Goal: Task Accomplishment & Management: Use online tool/utility

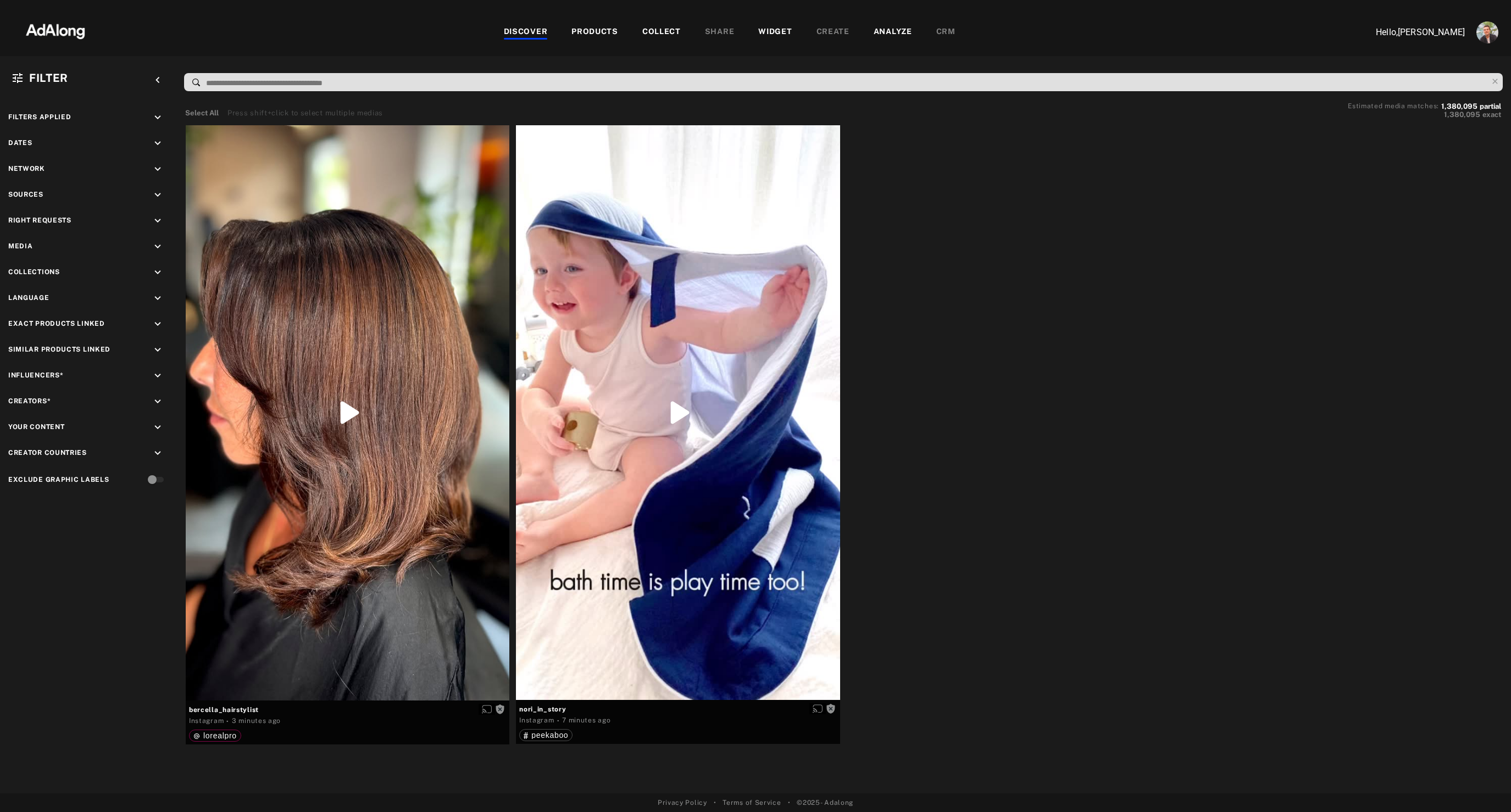
click at [588, 26] on div "PRODUCTS" at bounding box center [595, 32] width 47 height 13
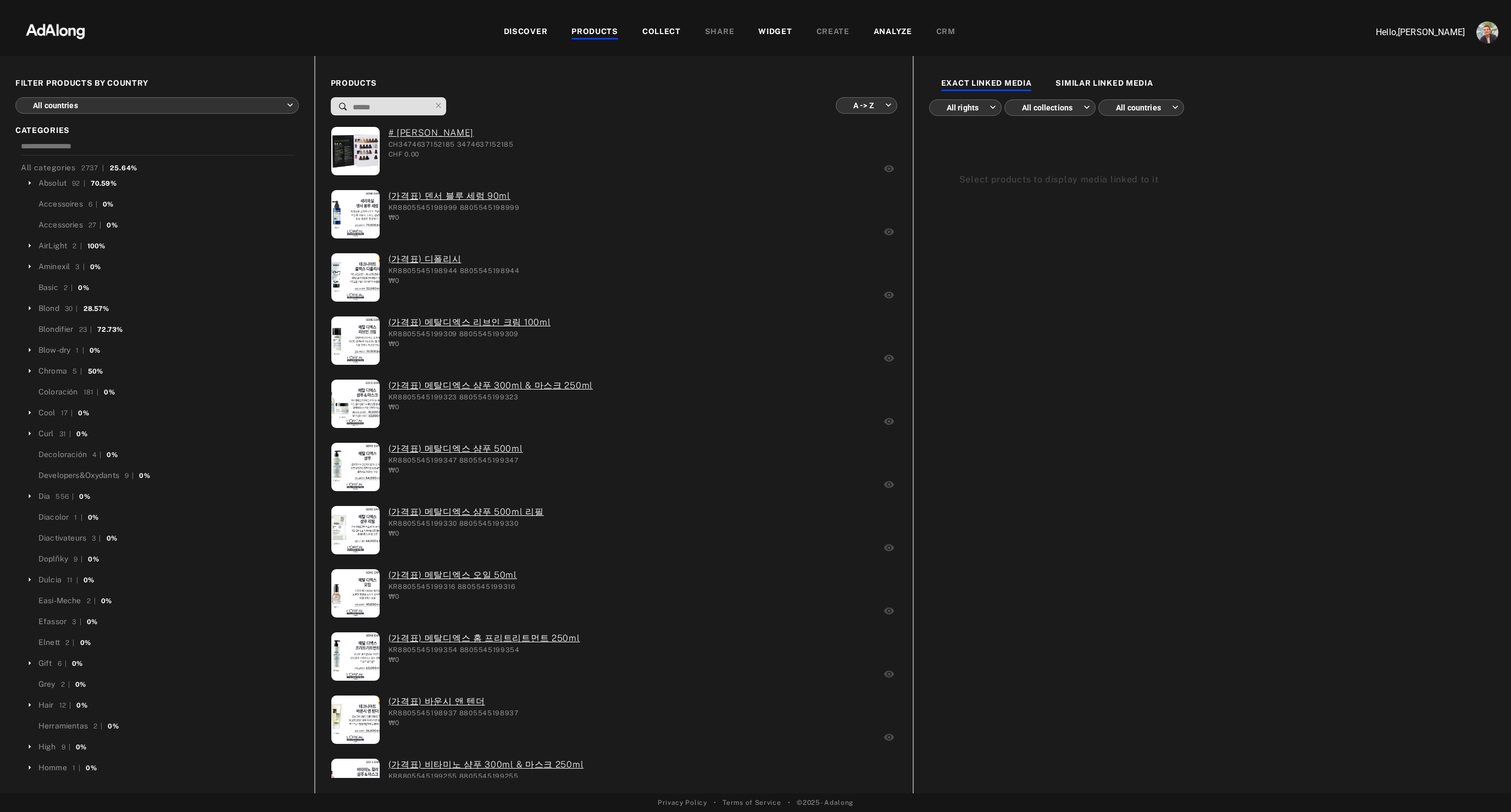
click at [170, 109] on body "DISCOVER PRODUCTS COLLECT SHARE WIDGET CREATE ANALYZE CRM Hello, [PERSON_NAME] …" at bounding box center [756, 406] width 1511 height 812
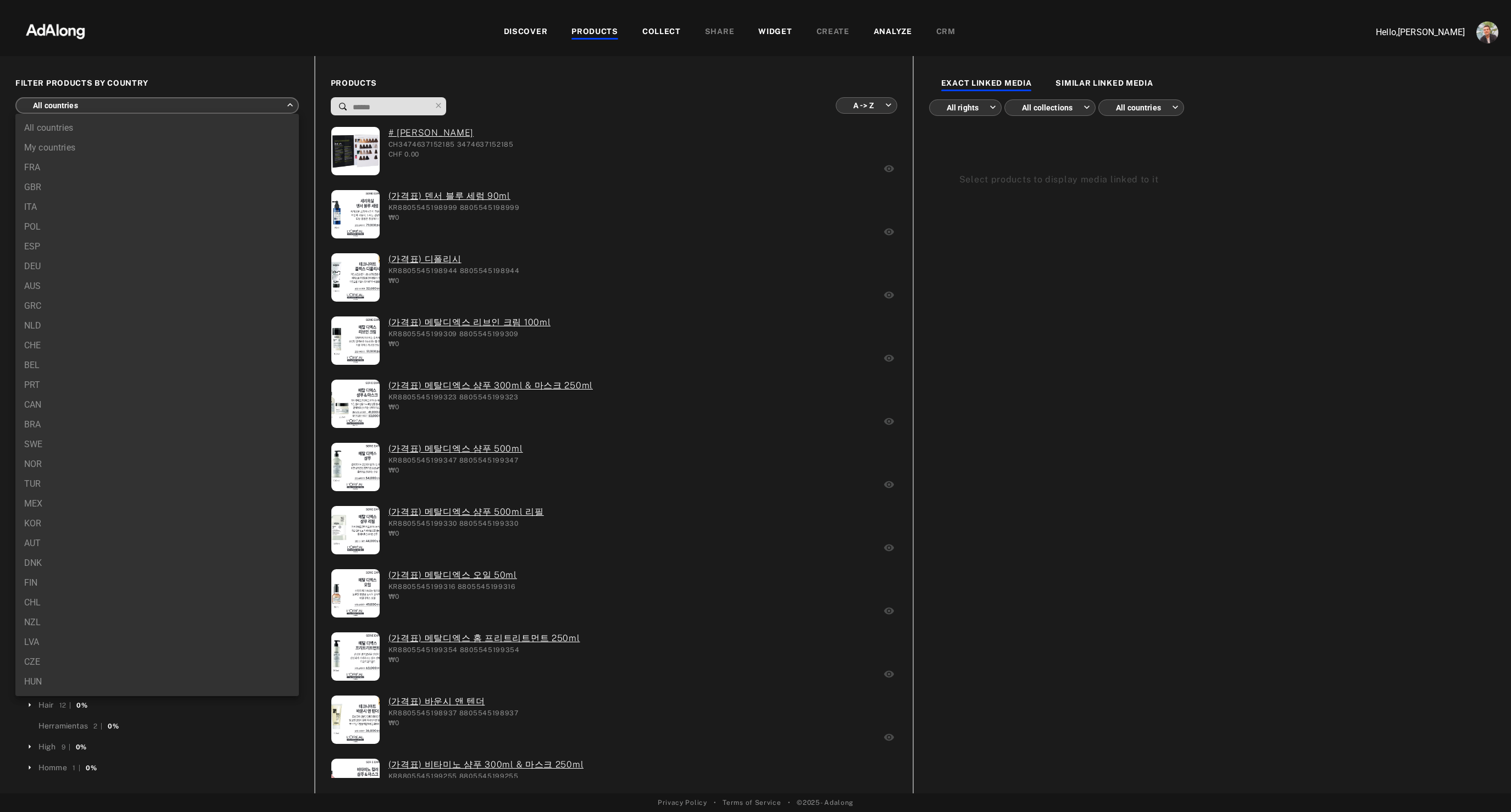
click at [54, 195] on li "GBR" at bounding box center [157, 187] width 284 height 20
type input "***"
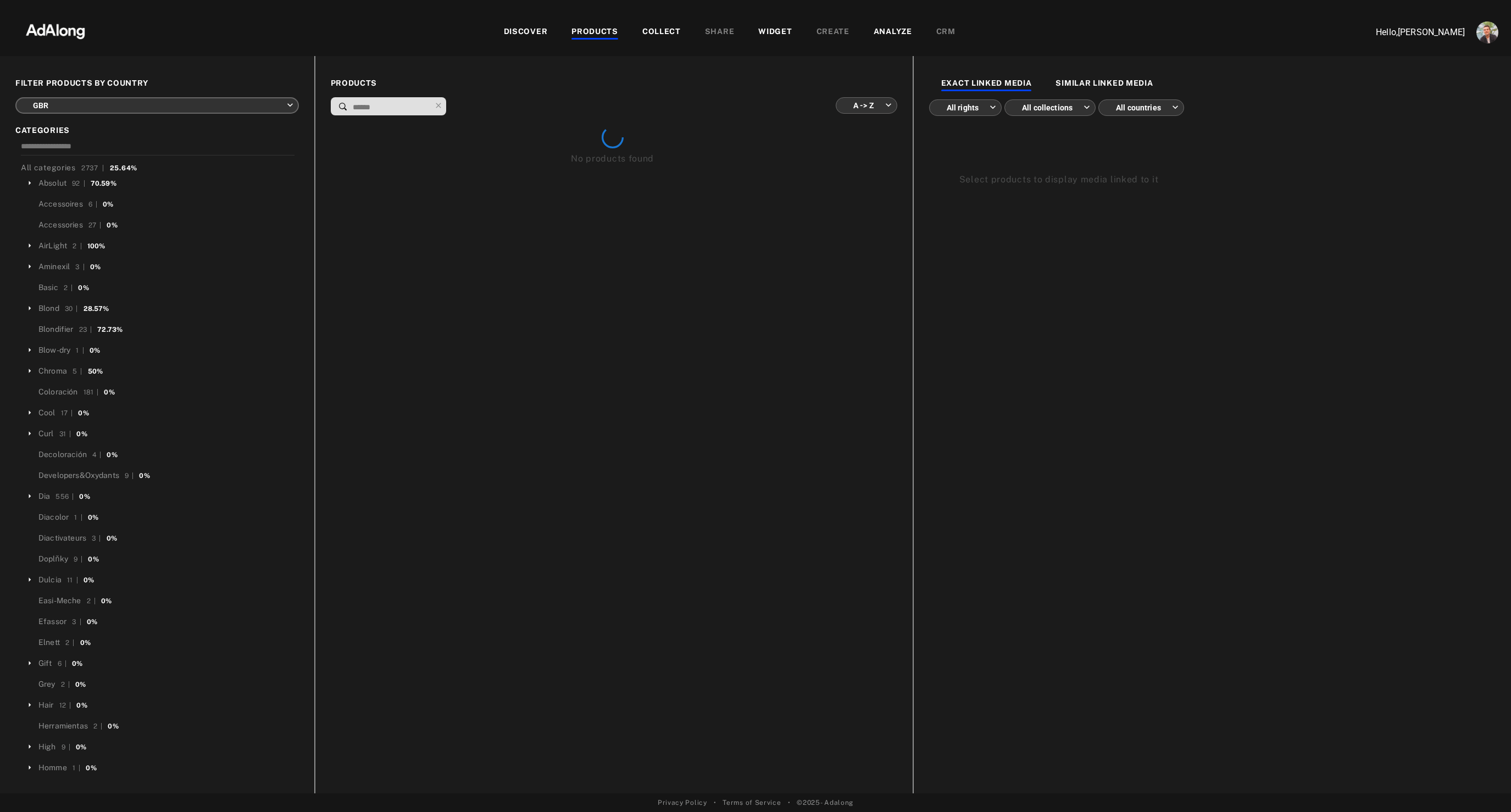
click at [873, 110] on body "DISCOVER PRODUCTS COLLECT SHARE WIDGET CREATE ANALYZE CRM Hello, [PERSON_NAME] …" at bounding box center [756, 406] width 1511 height 812
click at [855, 200] on li "More media first" at bounding box center [866, 207] width 83 height 20
type input "**********"
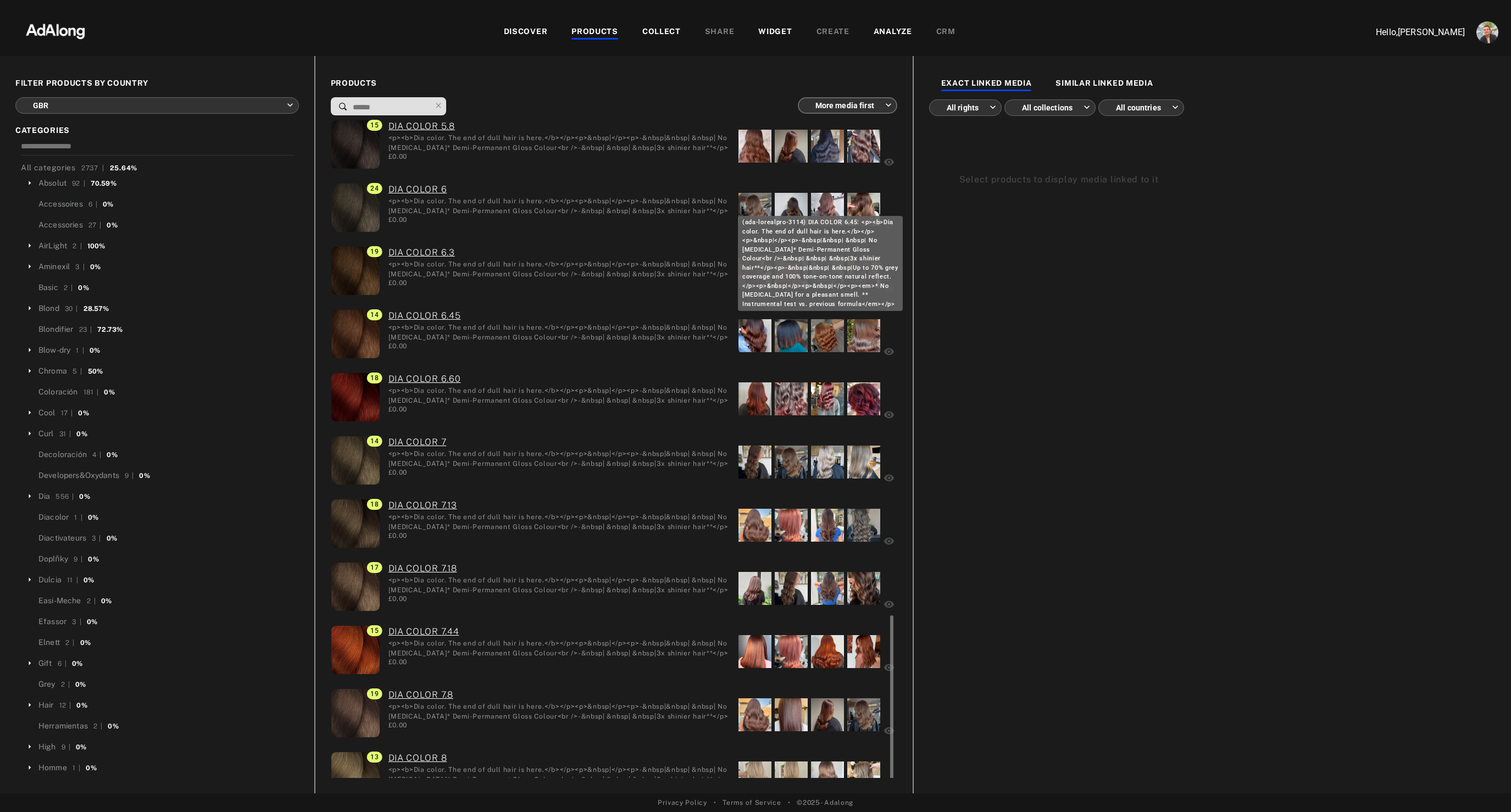
scroll to position [1554, 0]
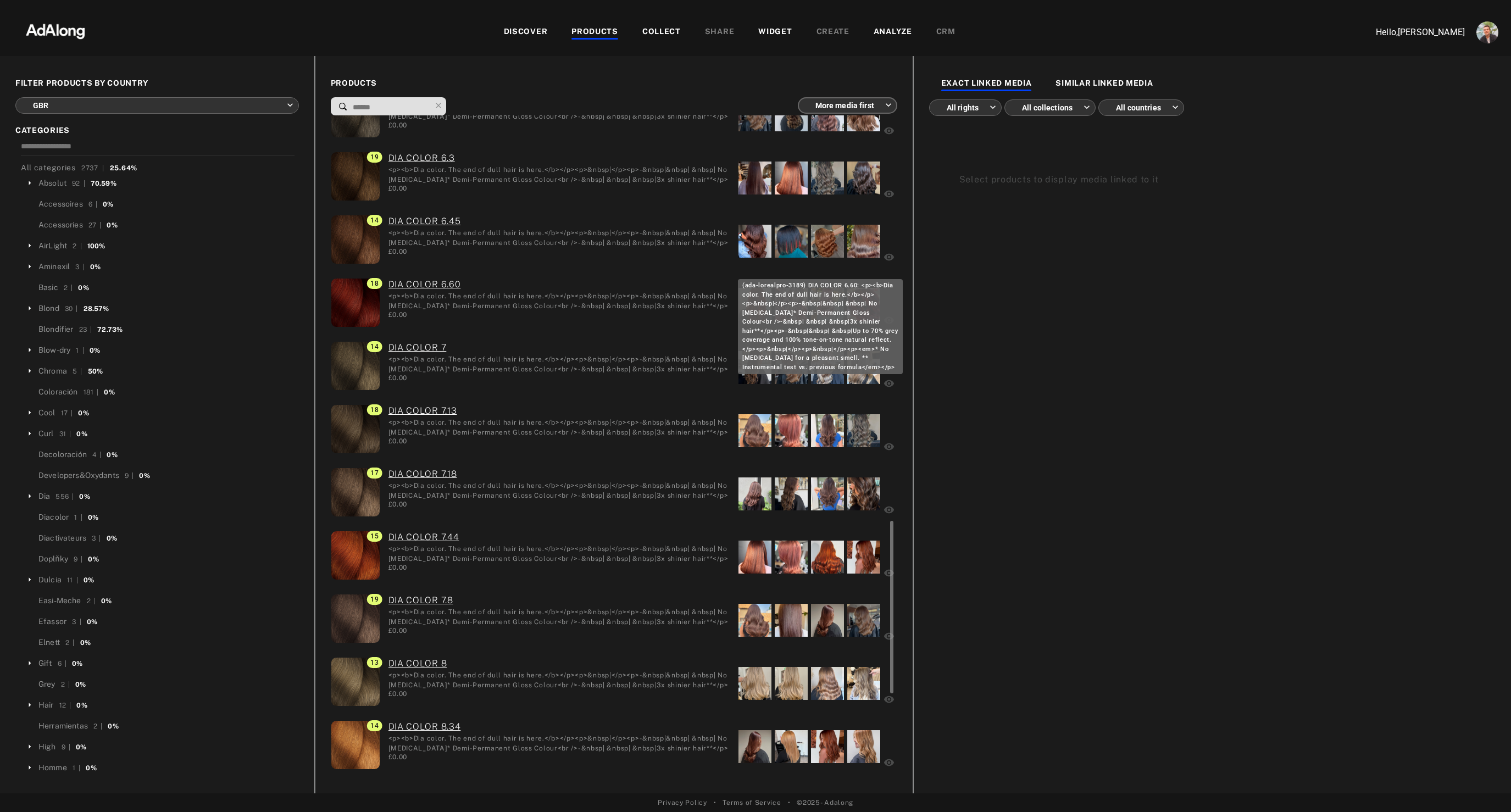
click at [414, 284] on link "DIA COLOR 6.60" at bounding box center [559, 284] width 342 height 13
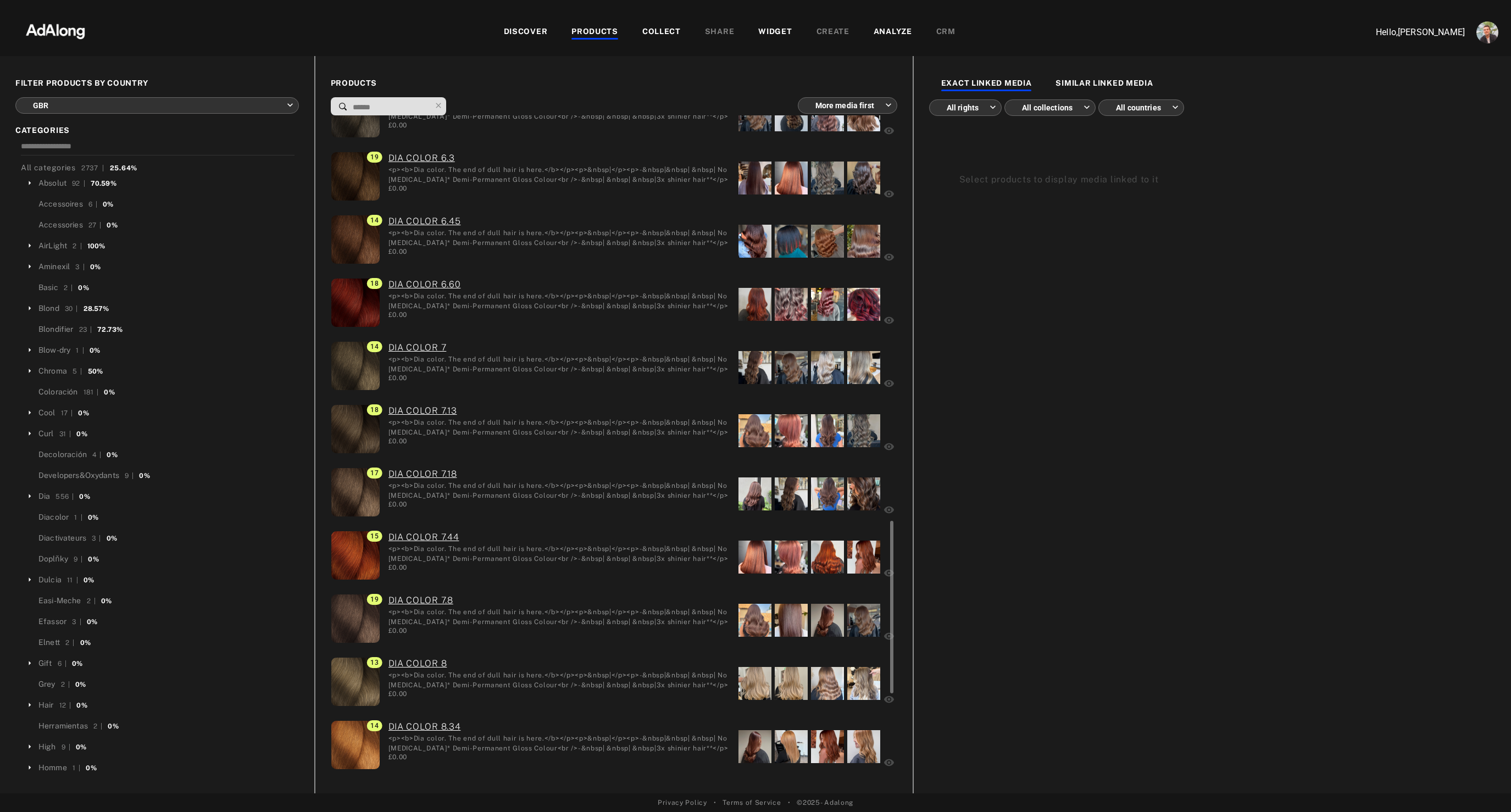
click at [754, 303] on div at bounding box center [756, 304] width 33 height 33
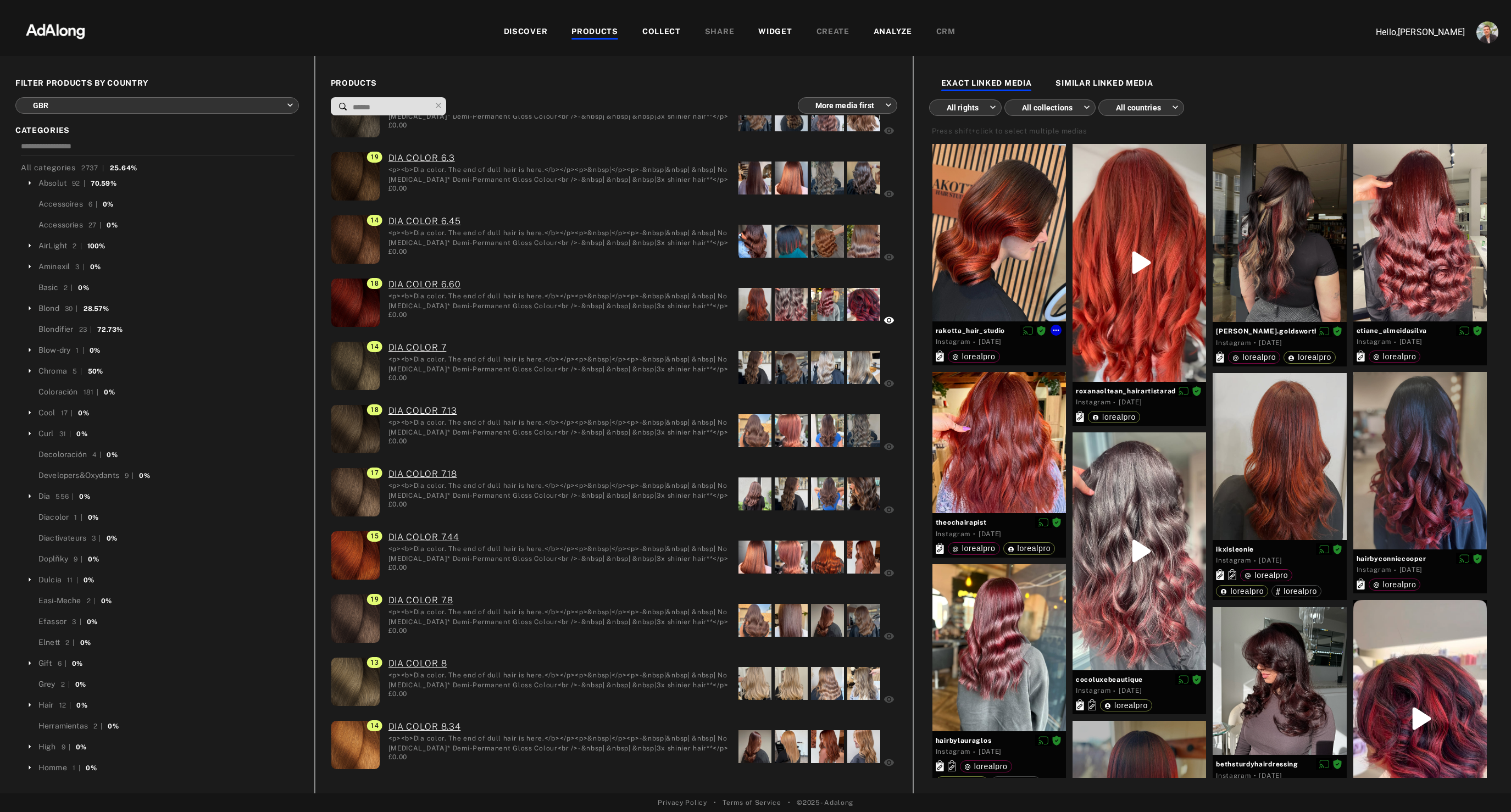
click at [1014, 241] on div at bounding box center [999, 232] width 133 height 177
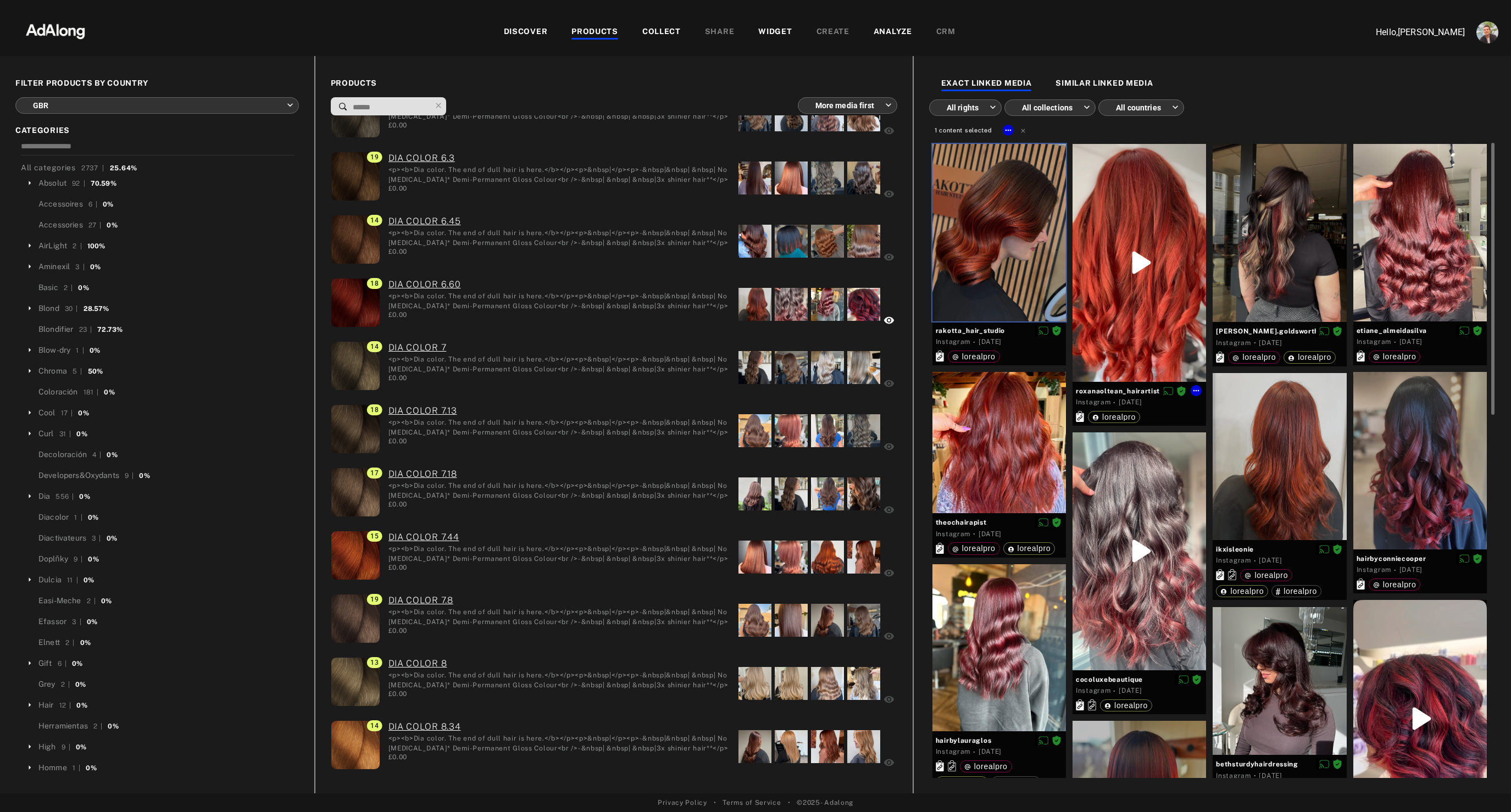
click at [1154, 179] on div at bounding box center [1139, 263] width 133 height 238
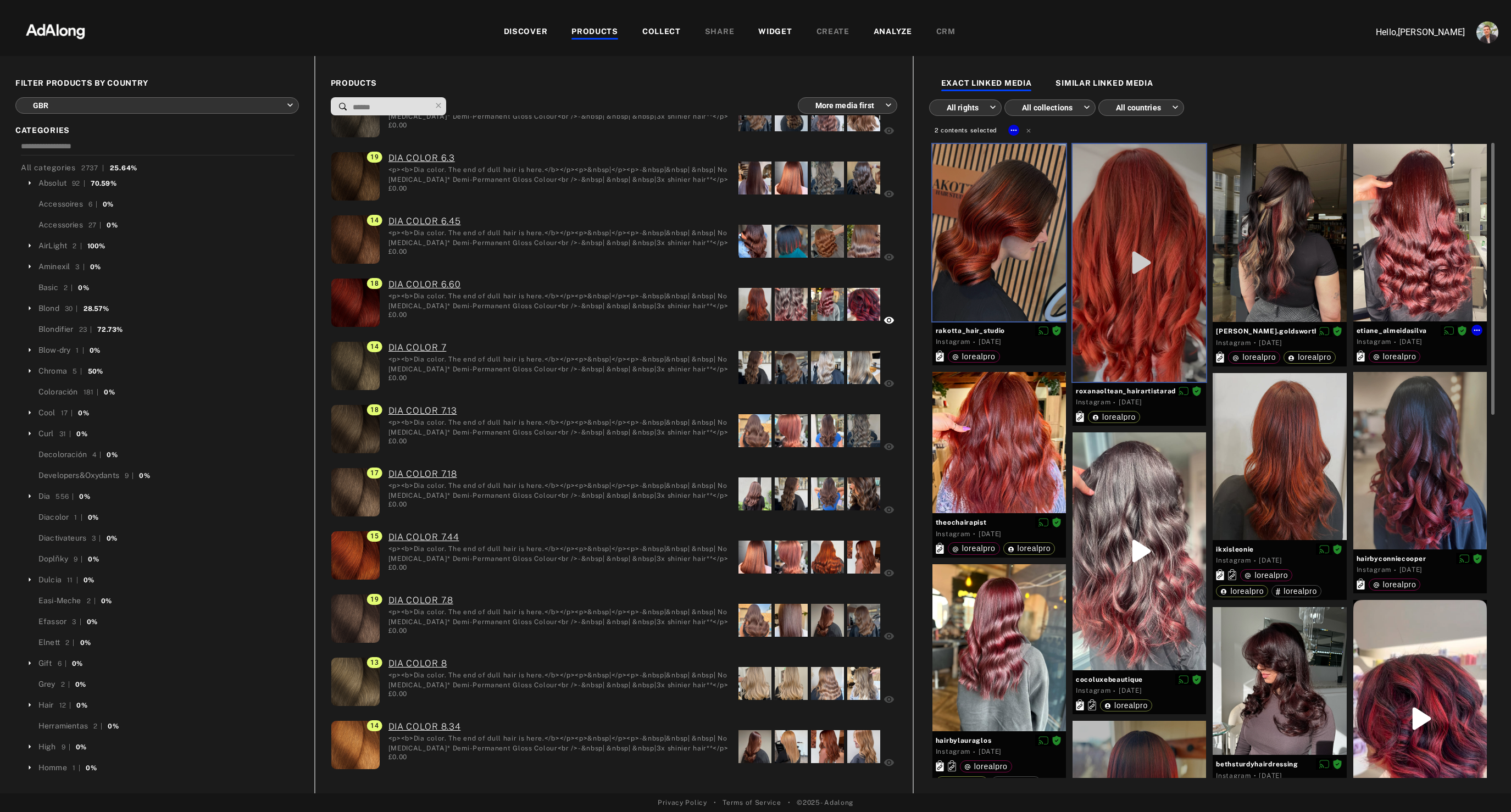
click at [1430, 208] on div at bounding box center [1420, 232] width 133 height 177
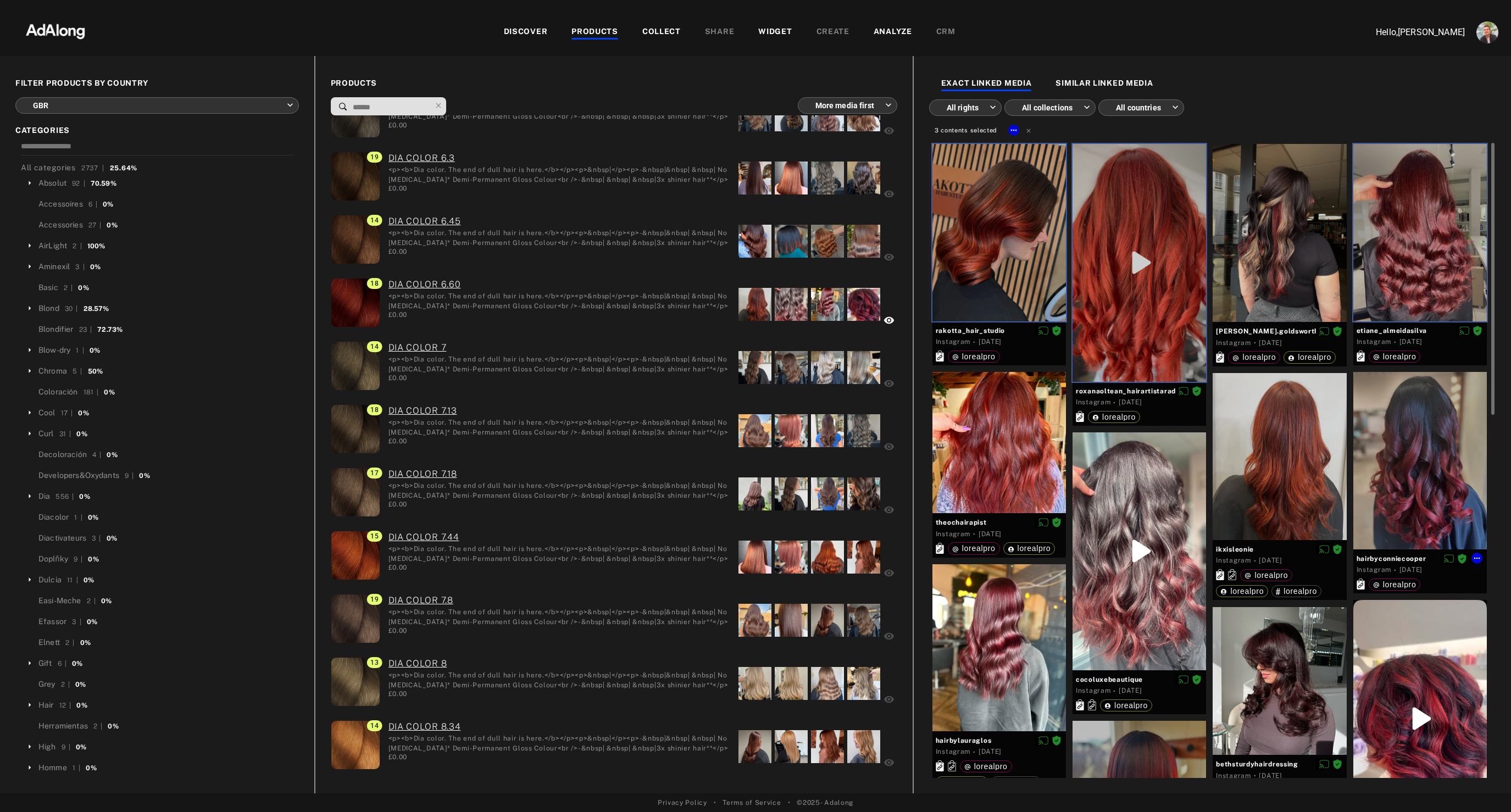
click at [1377, 446] on div at bounding box center [1420, 460] width 133 height 177
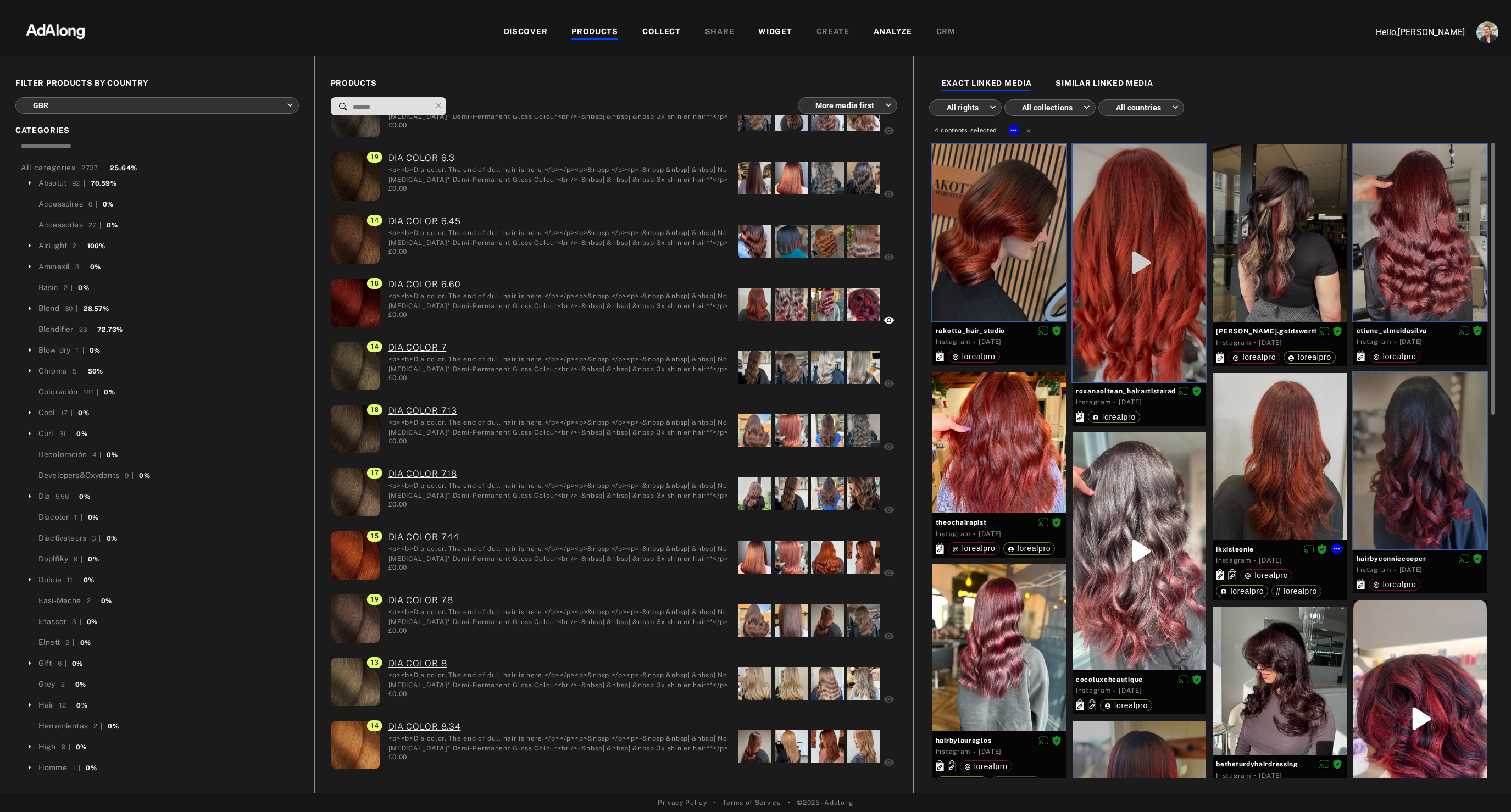
click at [1288, 467] on div at bounding box center [1279, 456] width 133 height 167
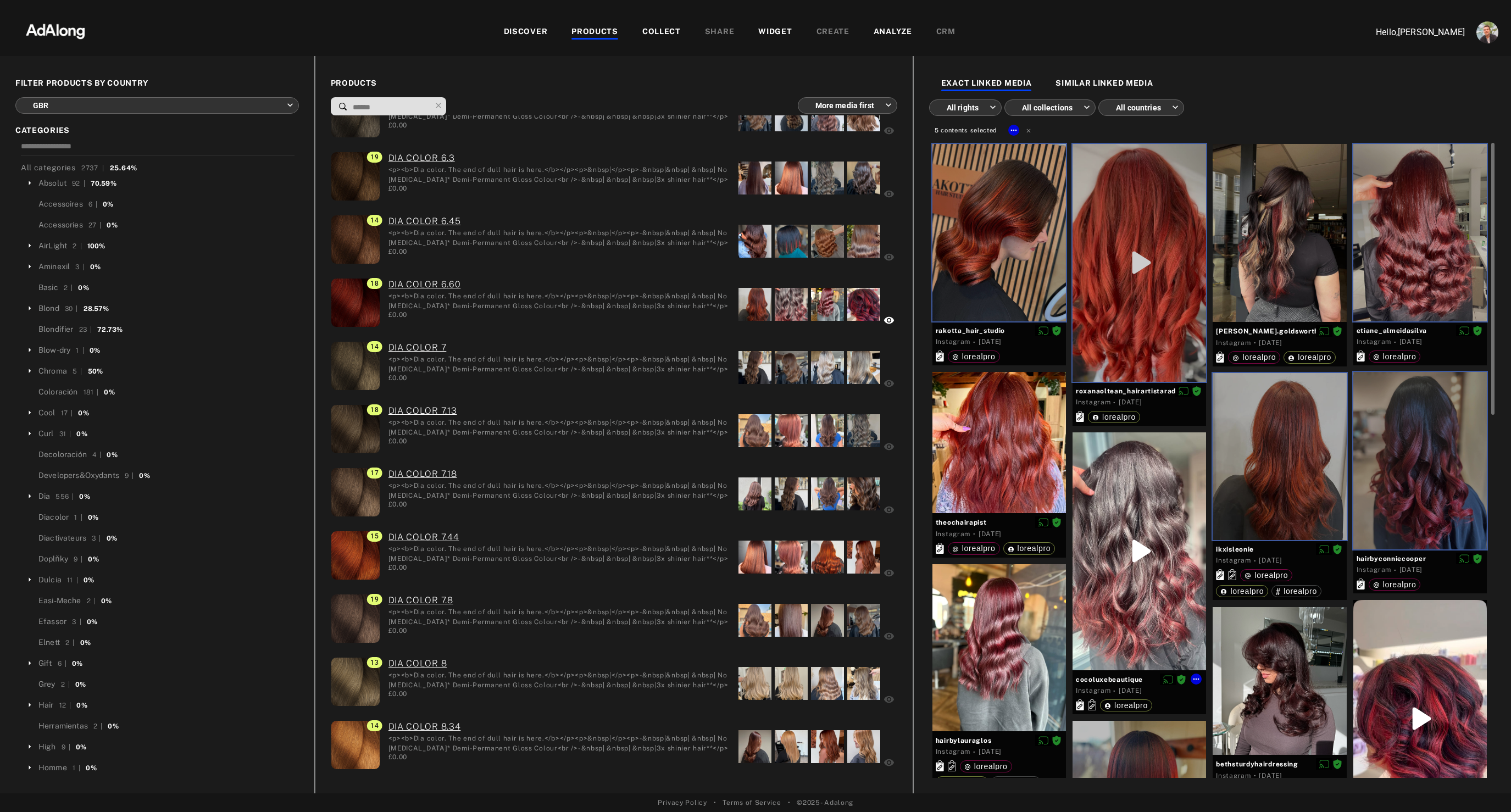
click at [1142, 497] on div at bounding box center [1139, 551] width 133 height 238
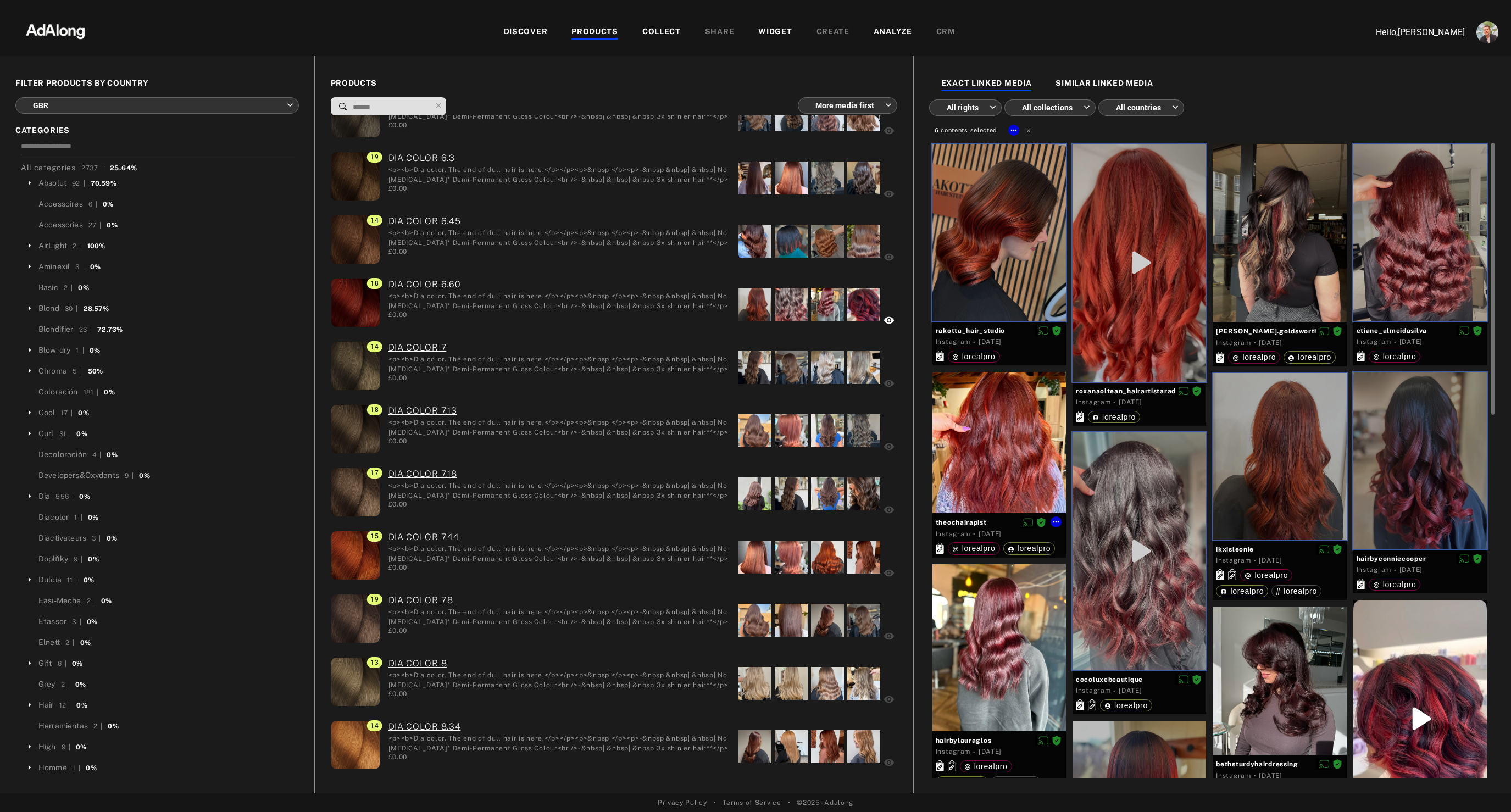
click at [1004, 445] on div at bounding box center [999, 442] width 133 height 142
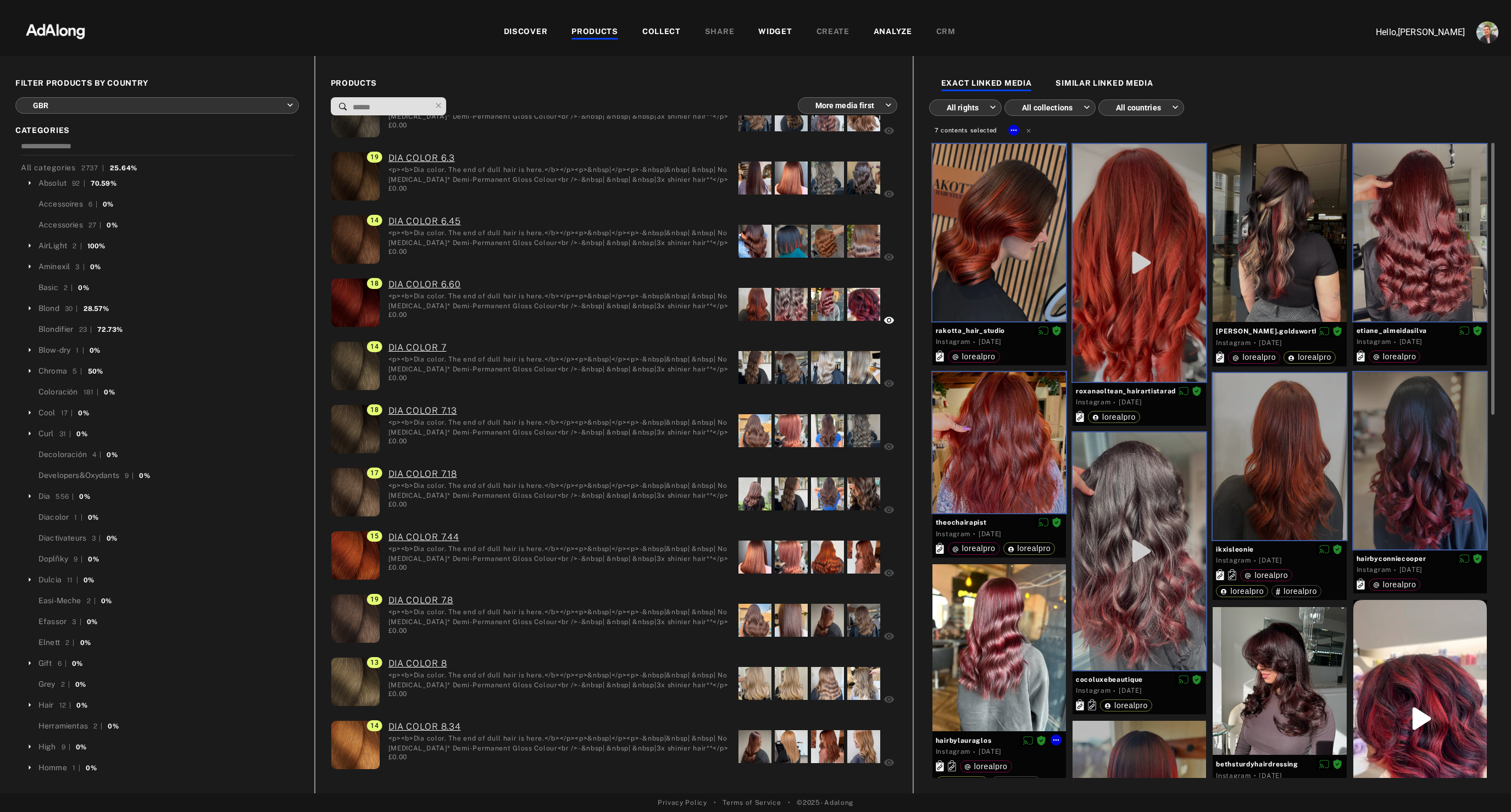
click at [998, 654] on div at bounding box center [999, 648] width 133 height 167
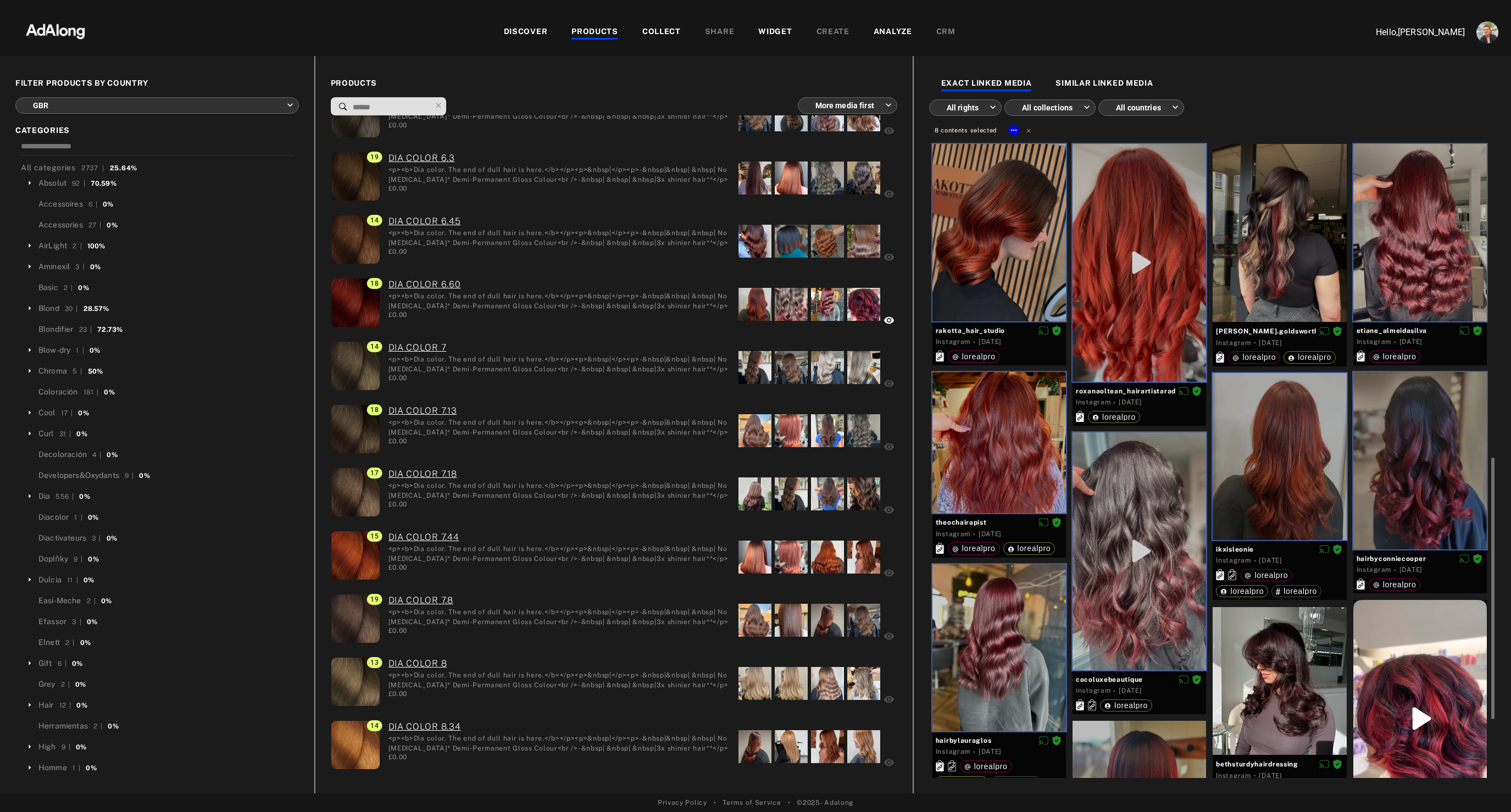
scroll to position [228, 0]
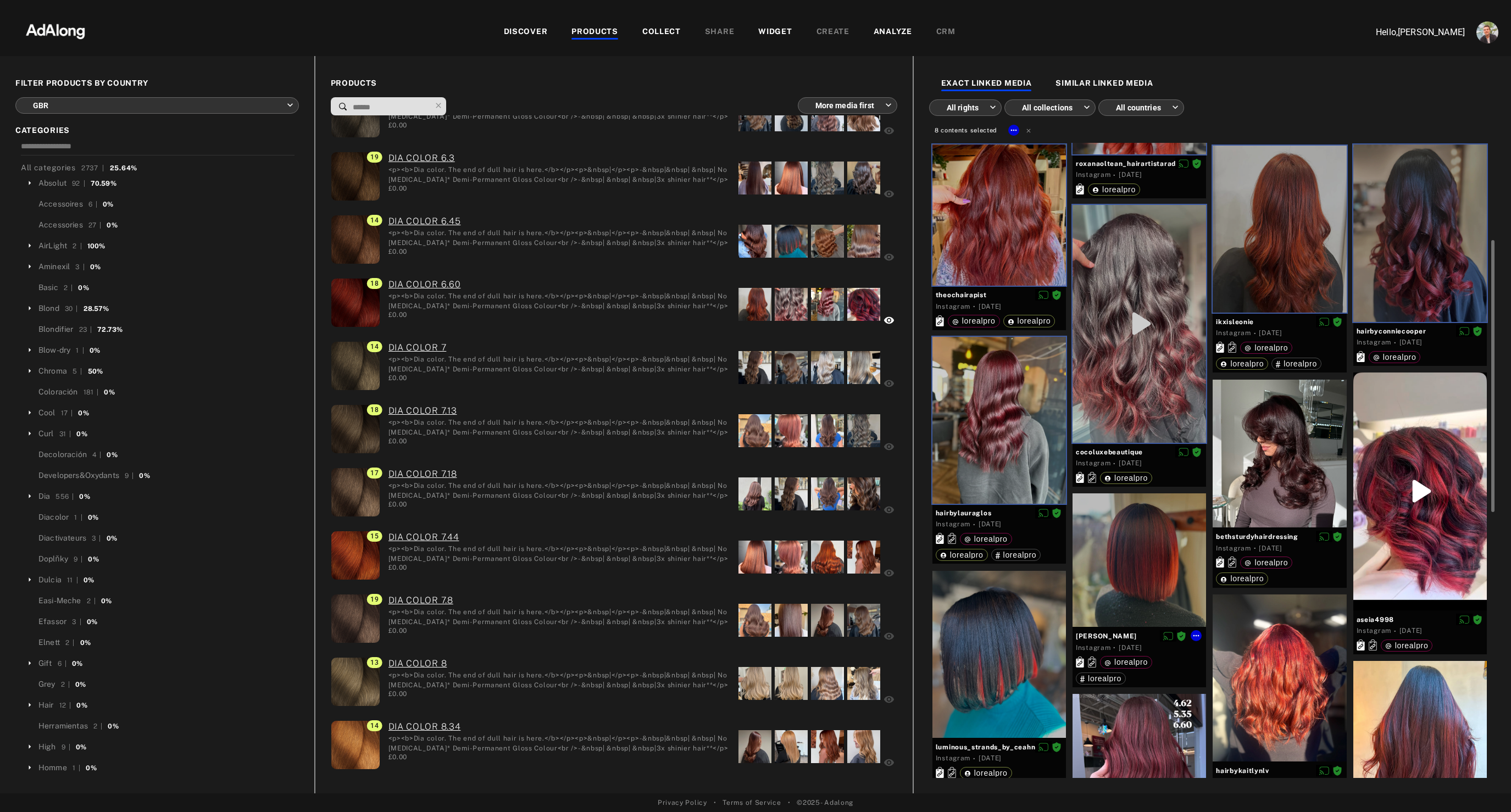
click at [1104, 584] on div at bounding box center [1139, 560] width 133 height 133
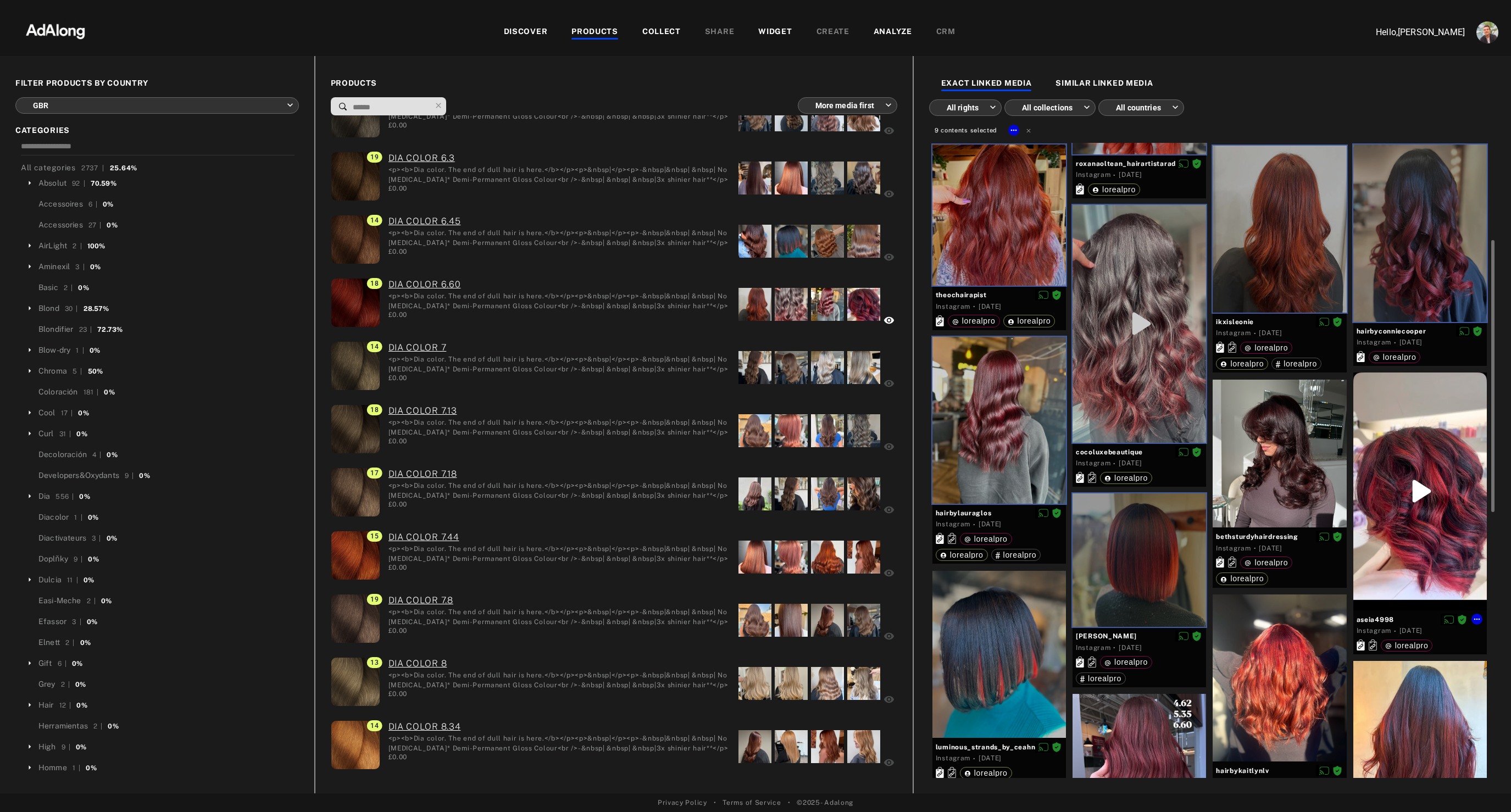
click at [1382, 430] on div at bounding box center [1420, 491] width 133 height 238
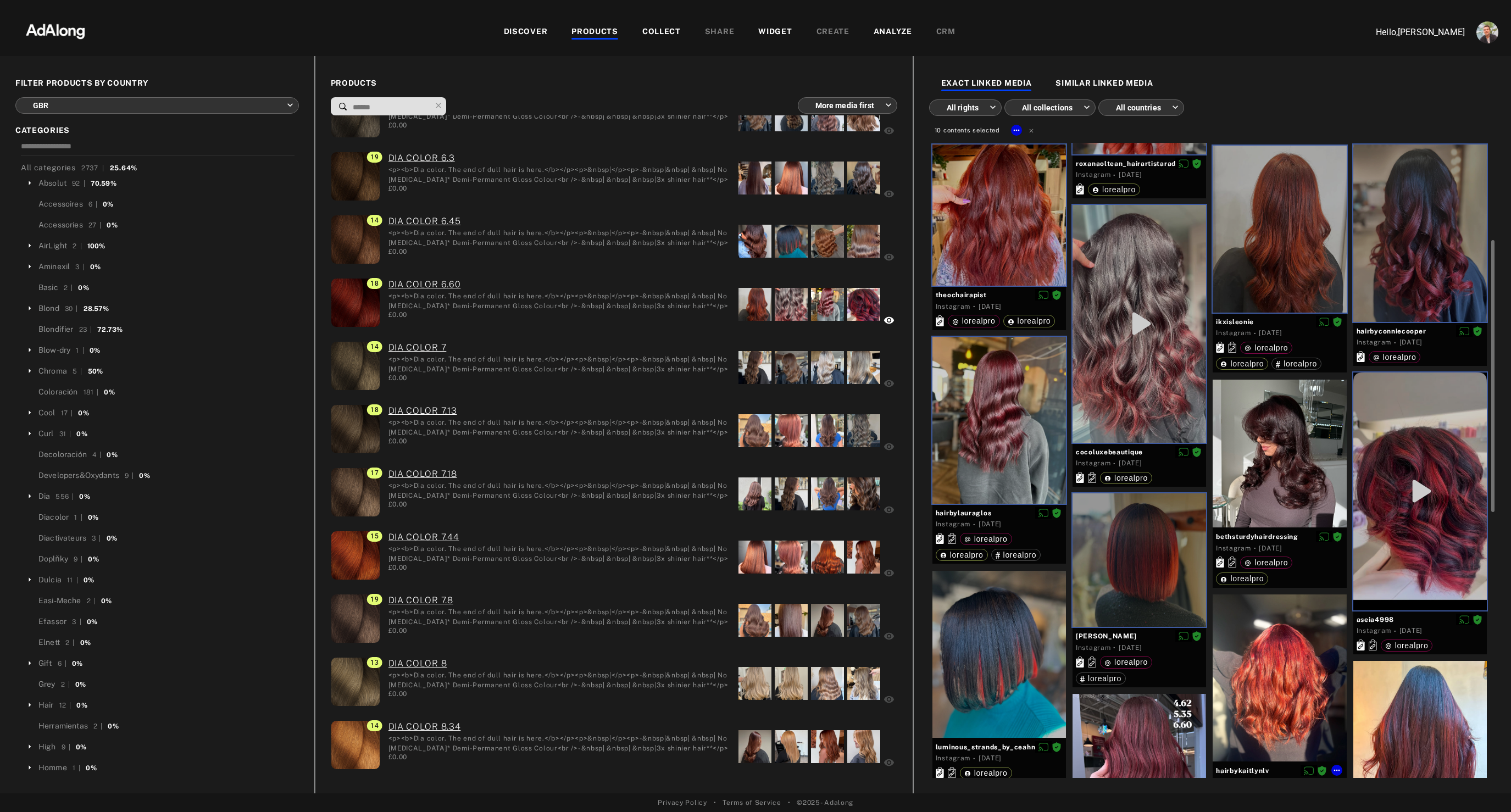
click at [1266, 646] on div at bounding box center [1279, 677] width 133 height 167
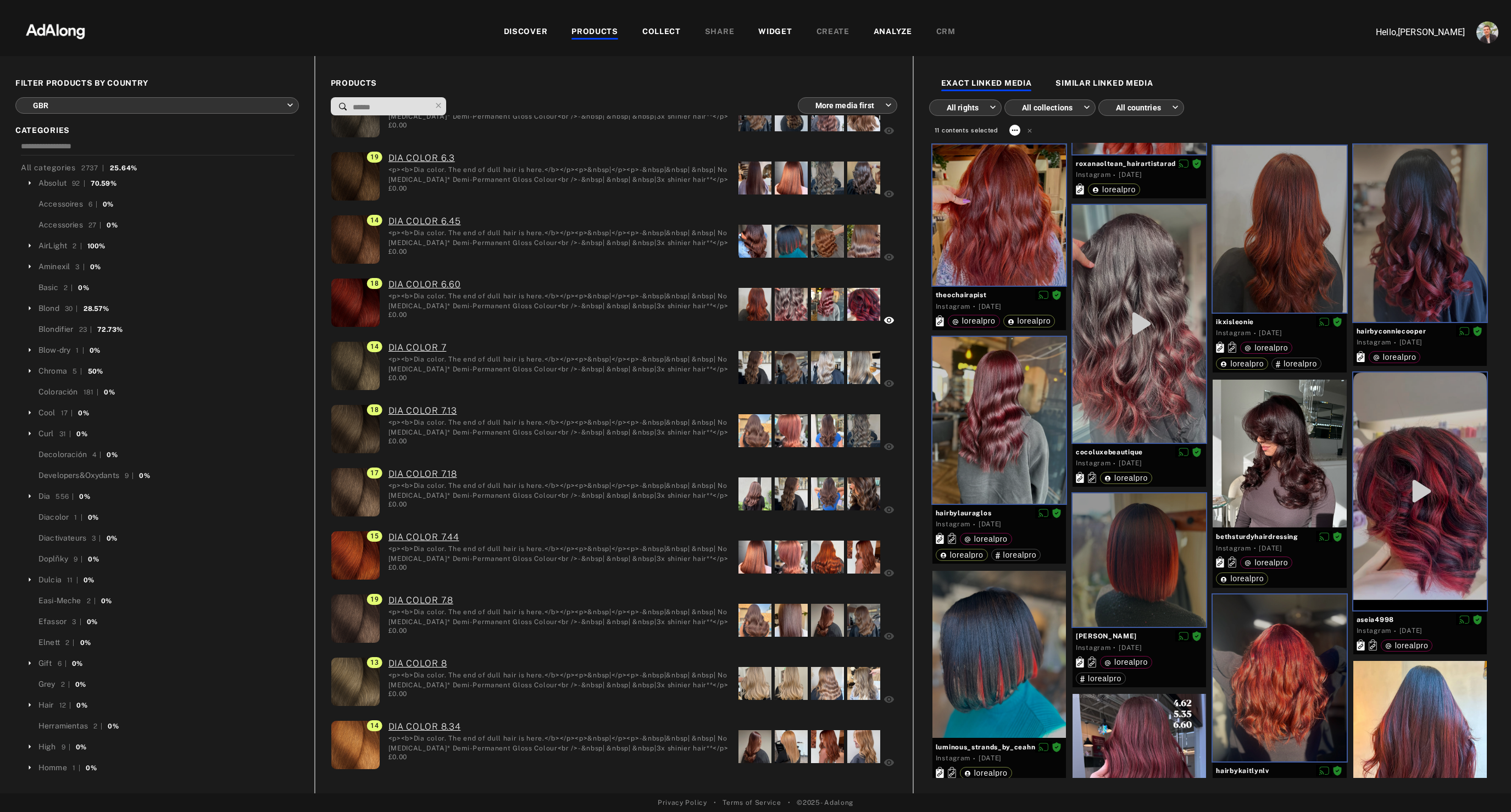
click at [1017, 129] on icon at bounding box center [1015, 130] width 9 height 9
click at [1036, 143] on span "Collect" at bounding box center [1029, 144] width 21 height 8
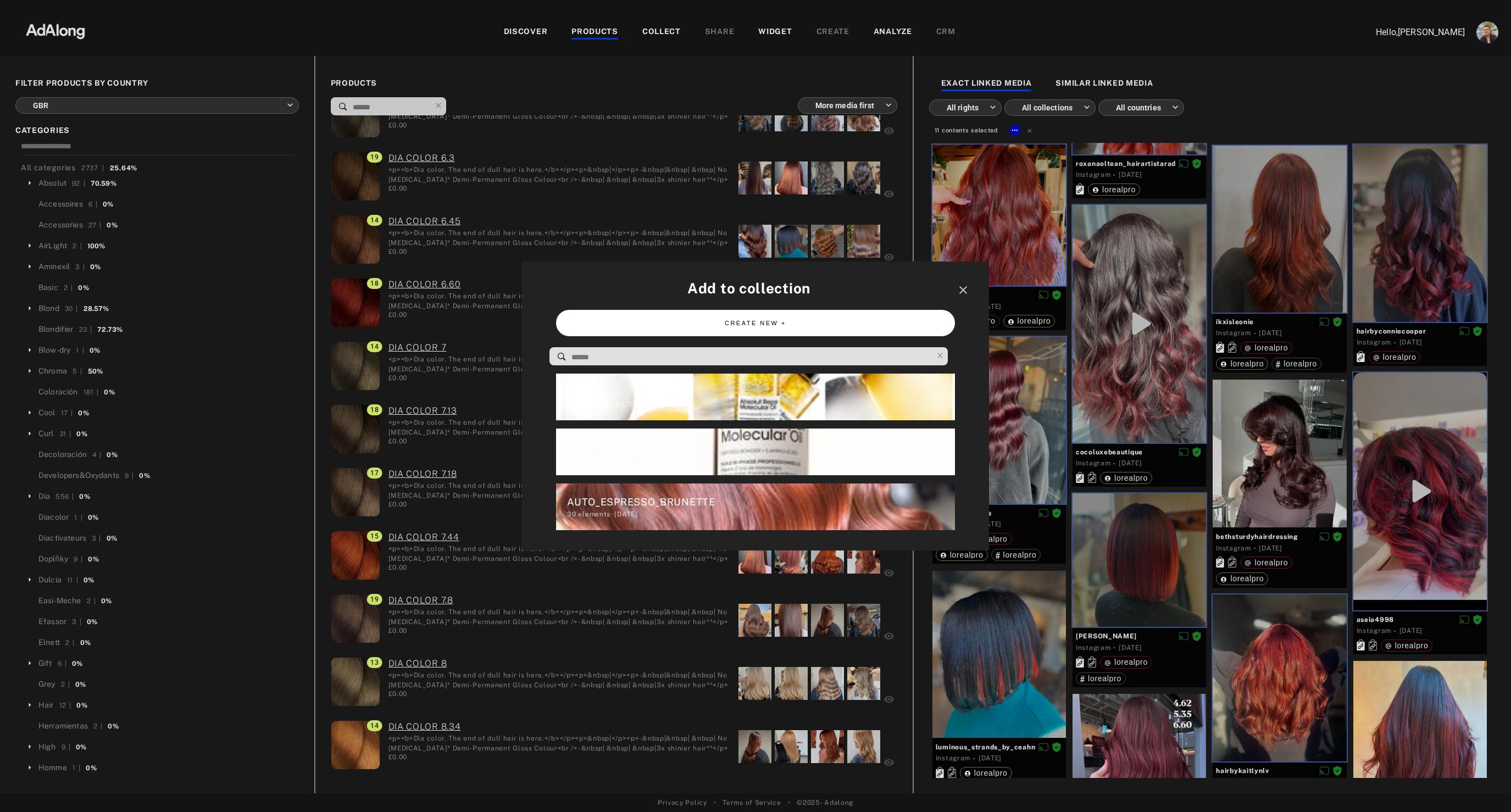
click at [724, 327] on button "CREATE NEW +" at bounding box center [756, 323] width 398 height 27
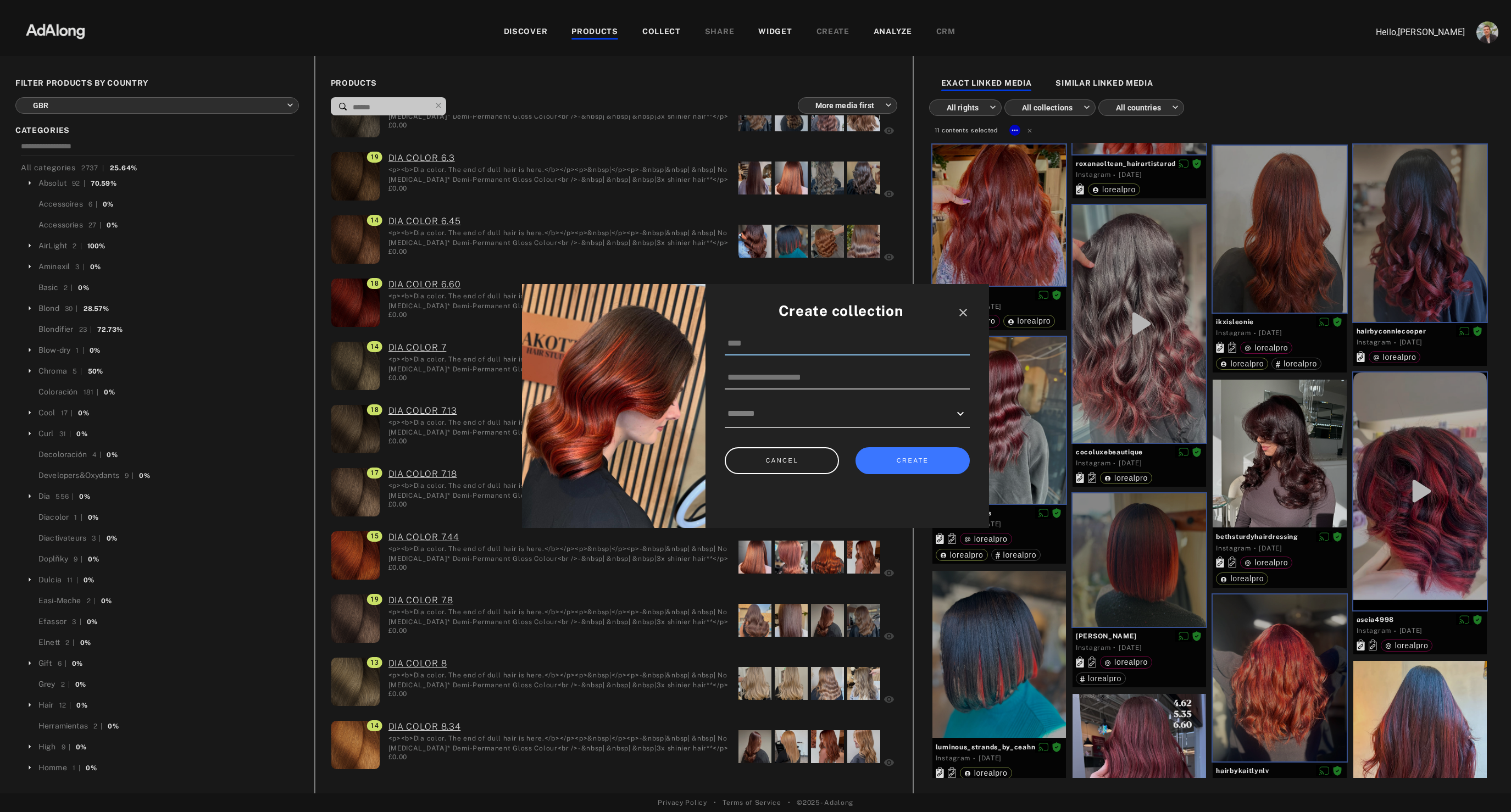
click at [749, 342] on input at bounding box center [847, 344] width 245 height 23
type input "**********"
click at [893, 454] on button "CREATE" at bounding box center [912, 461] width 114 height 27
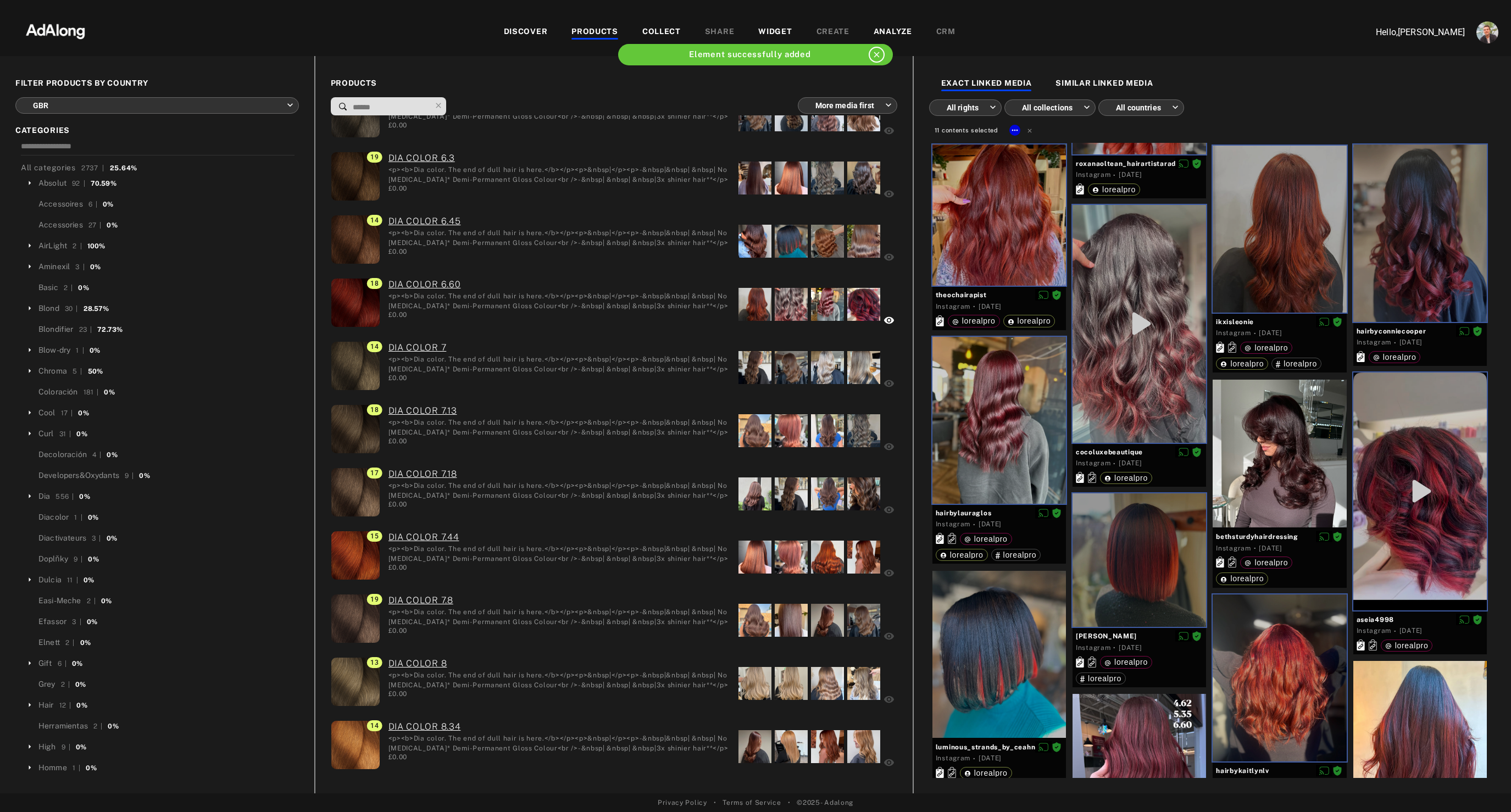
click at [773, 30] on div "WIDGET" at bounding box center [775, 32] width 33 height 13
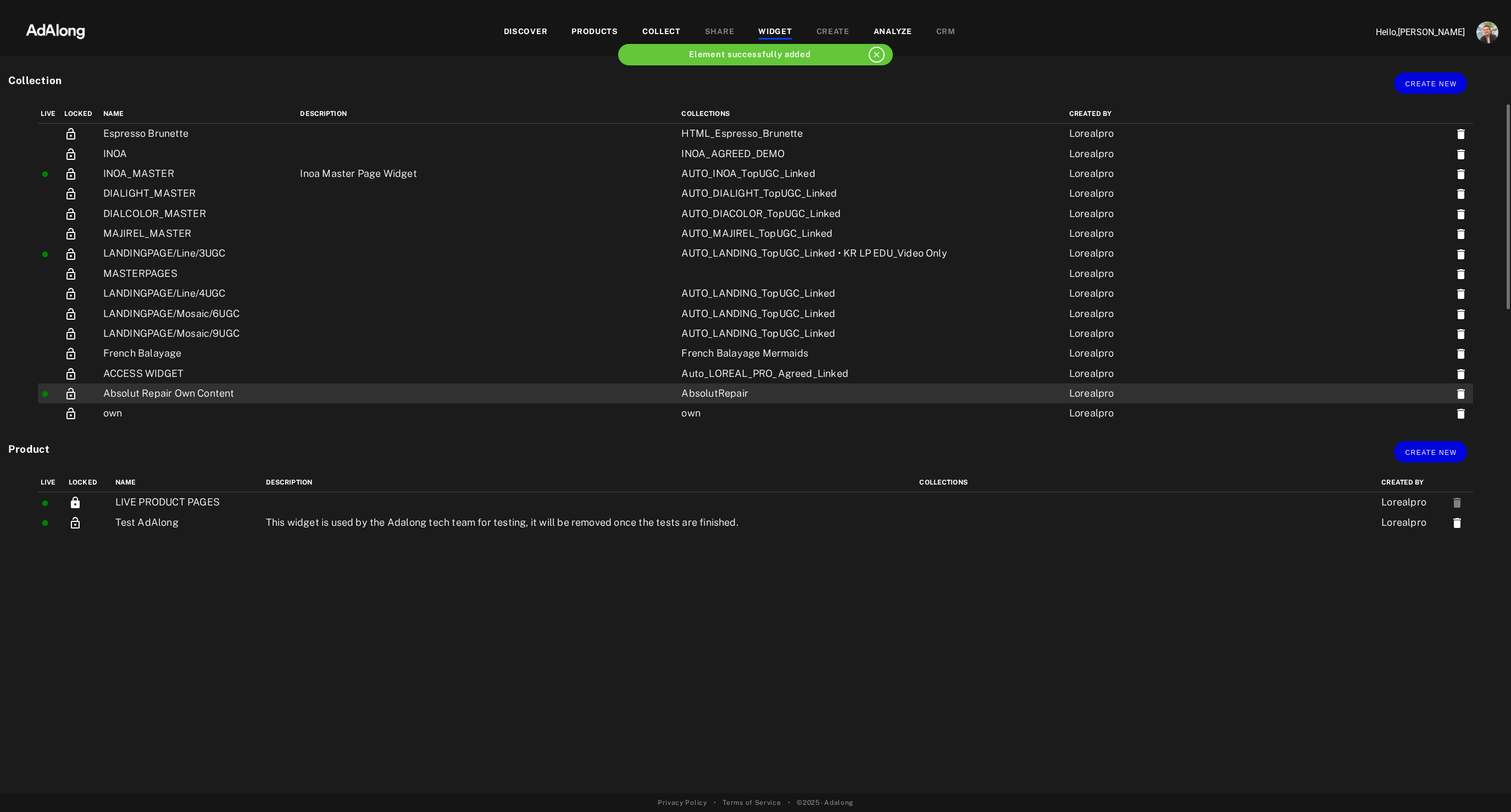
click at [173, 391] on td "Absolut Repair Own Content" at bounding box center [199, 394] width 198 height 20
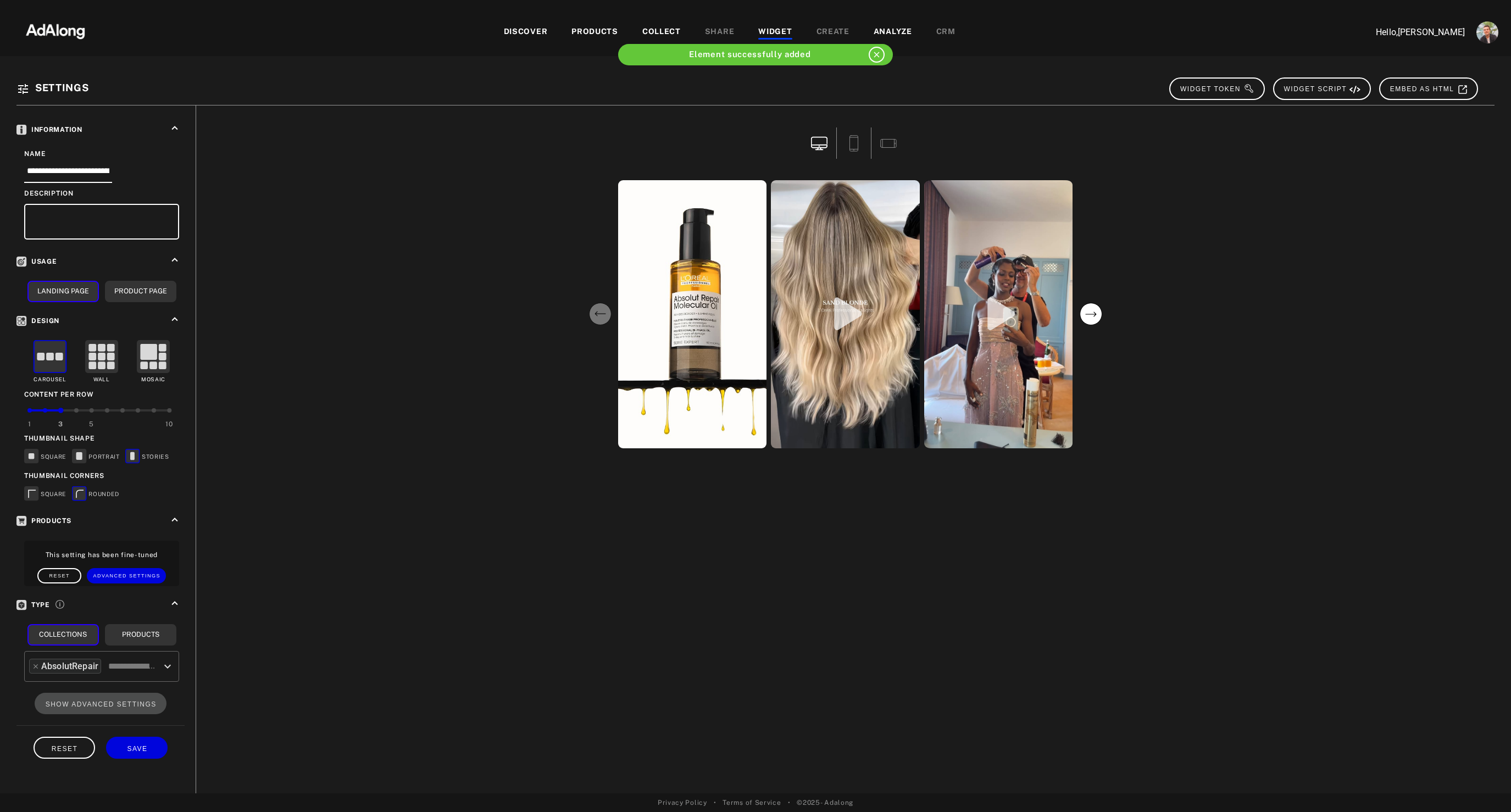
click at [764, 27] on div "WIDGET" at bounding box center [775, 32] width 33 height 13
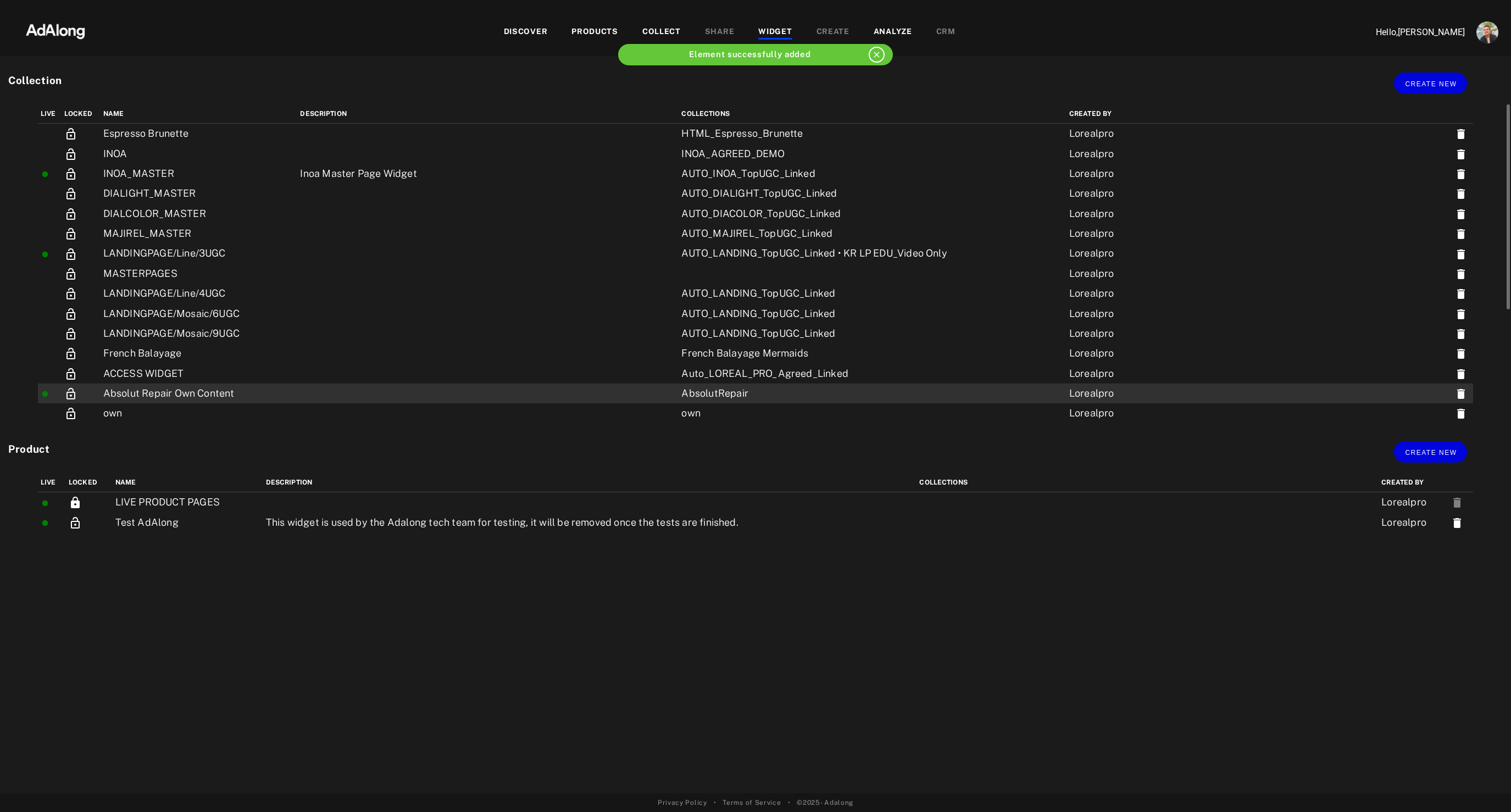
click at [148, 402] on td "Absolut Repair Own Content" at bounding box center [199, 394] width 198 height 20
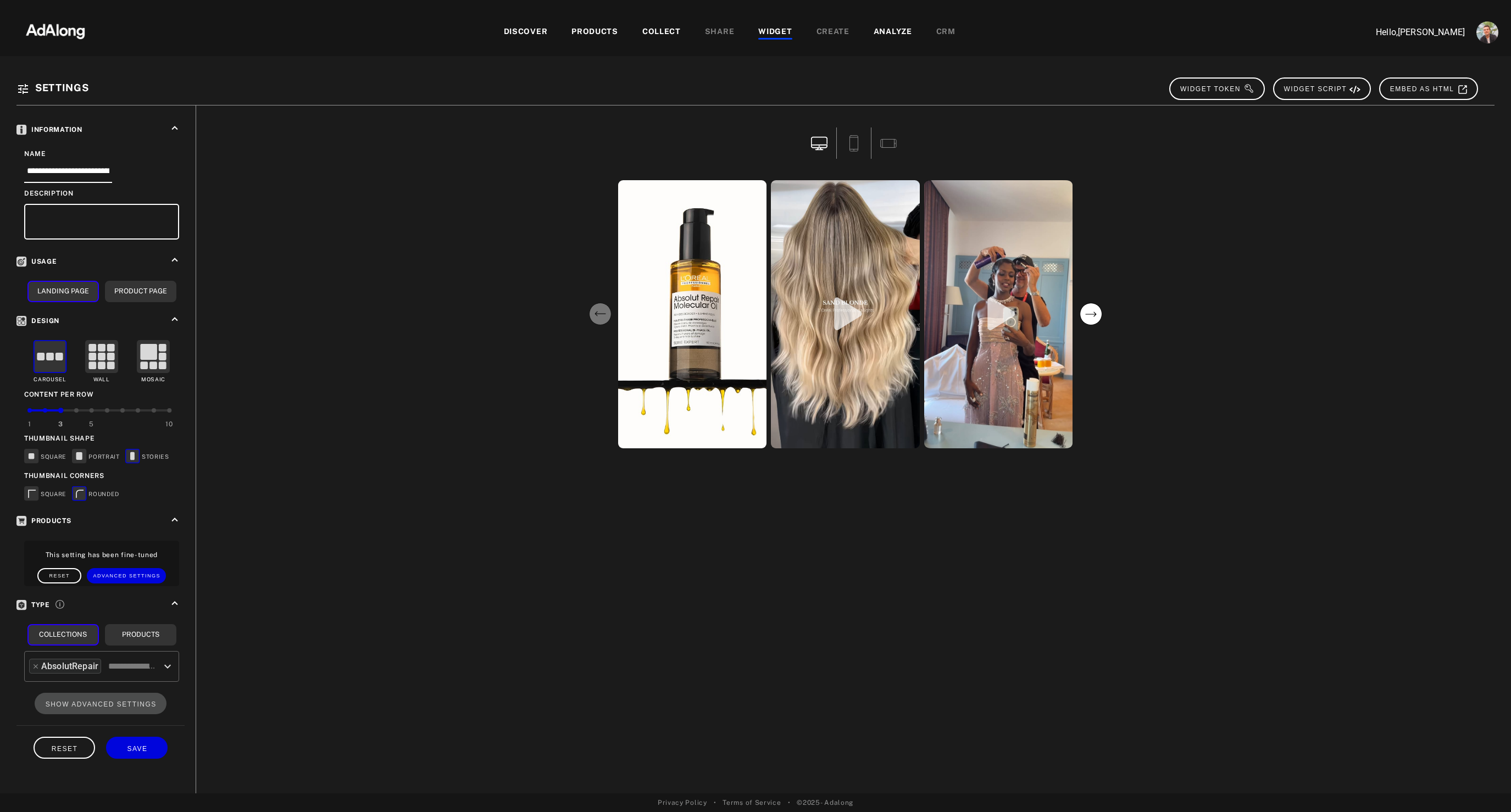
click at [775, 26] on div "WIDGET" at bounding box center [775, 32] width 33 height 13
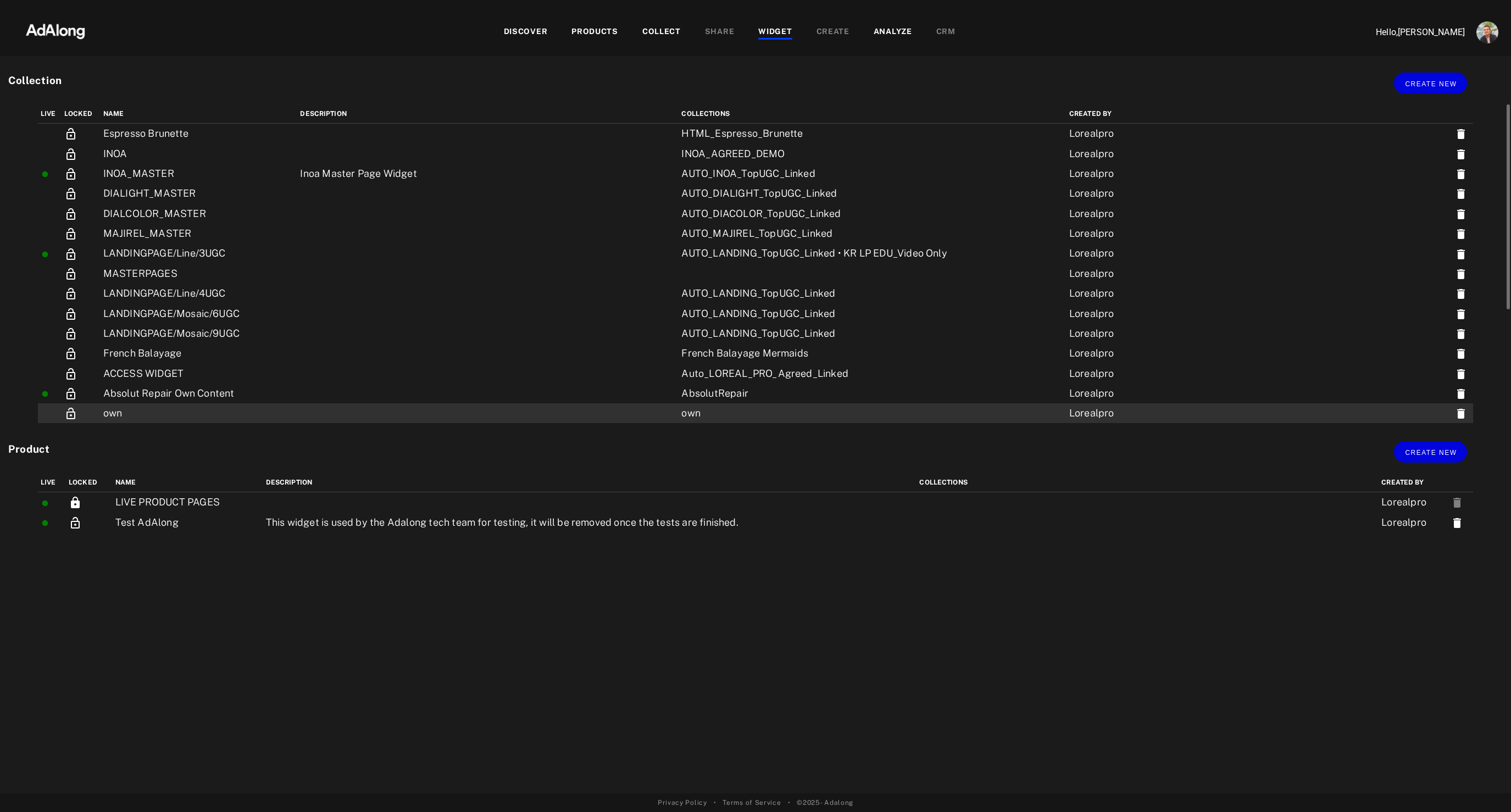
click at [211, 418] on td "own" at bounding box center [199, 413] width 198 height 20
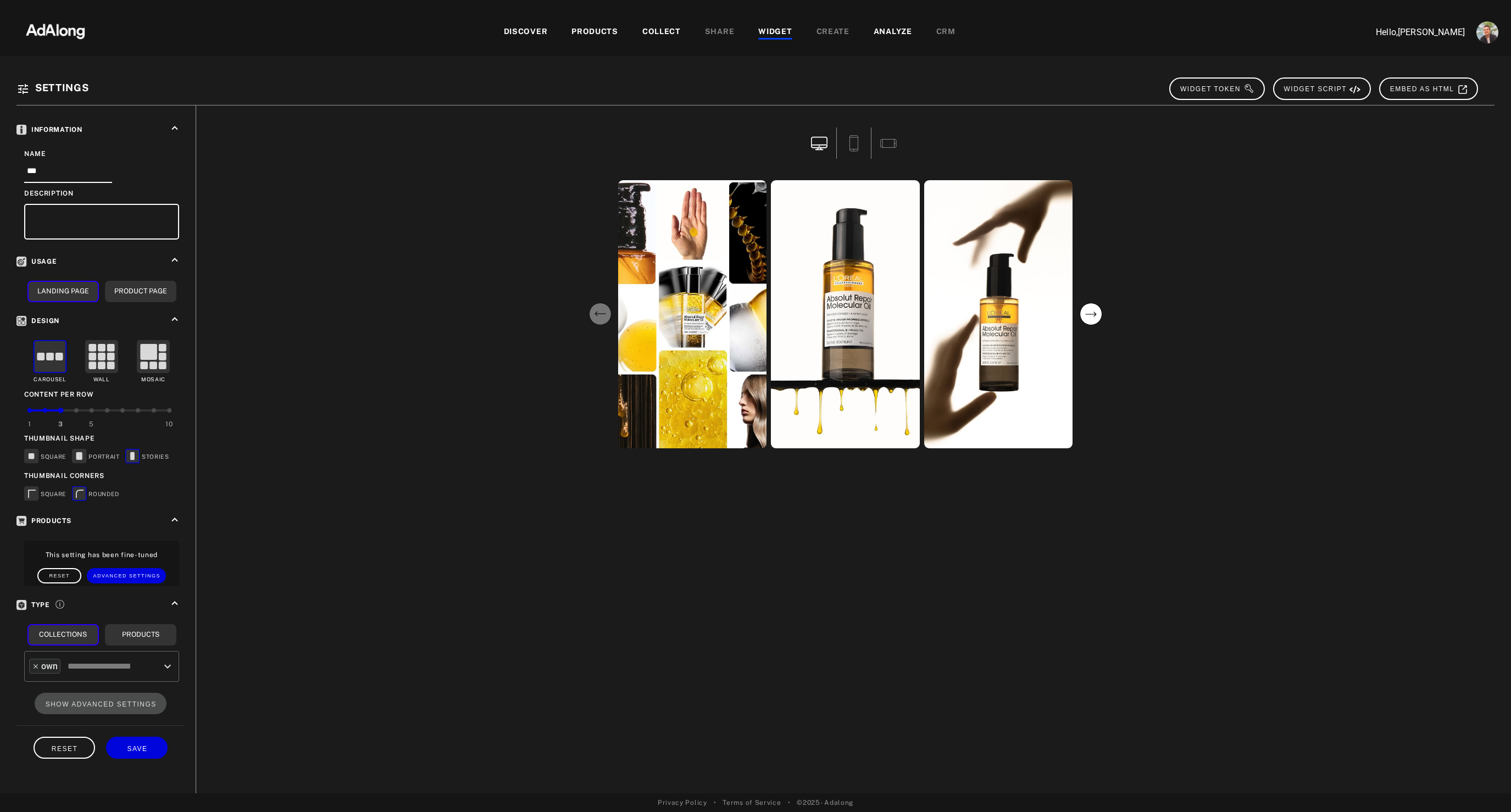
click at [34, 664] on icon at bounding box center [36, 667] width 5 height 5
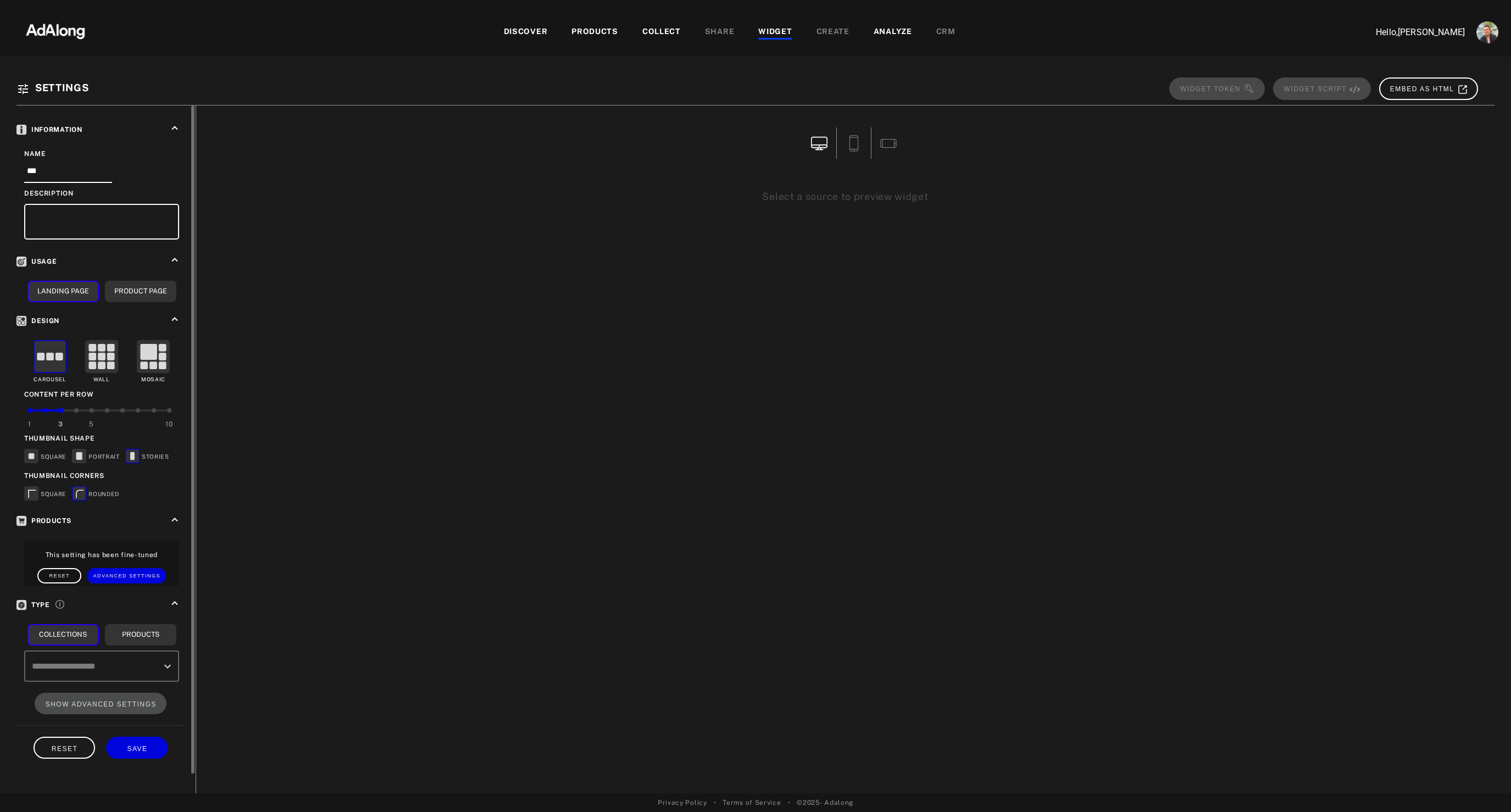
click at [77, 667] on input "text" at bounding box center [93, 667] width 129 height 21
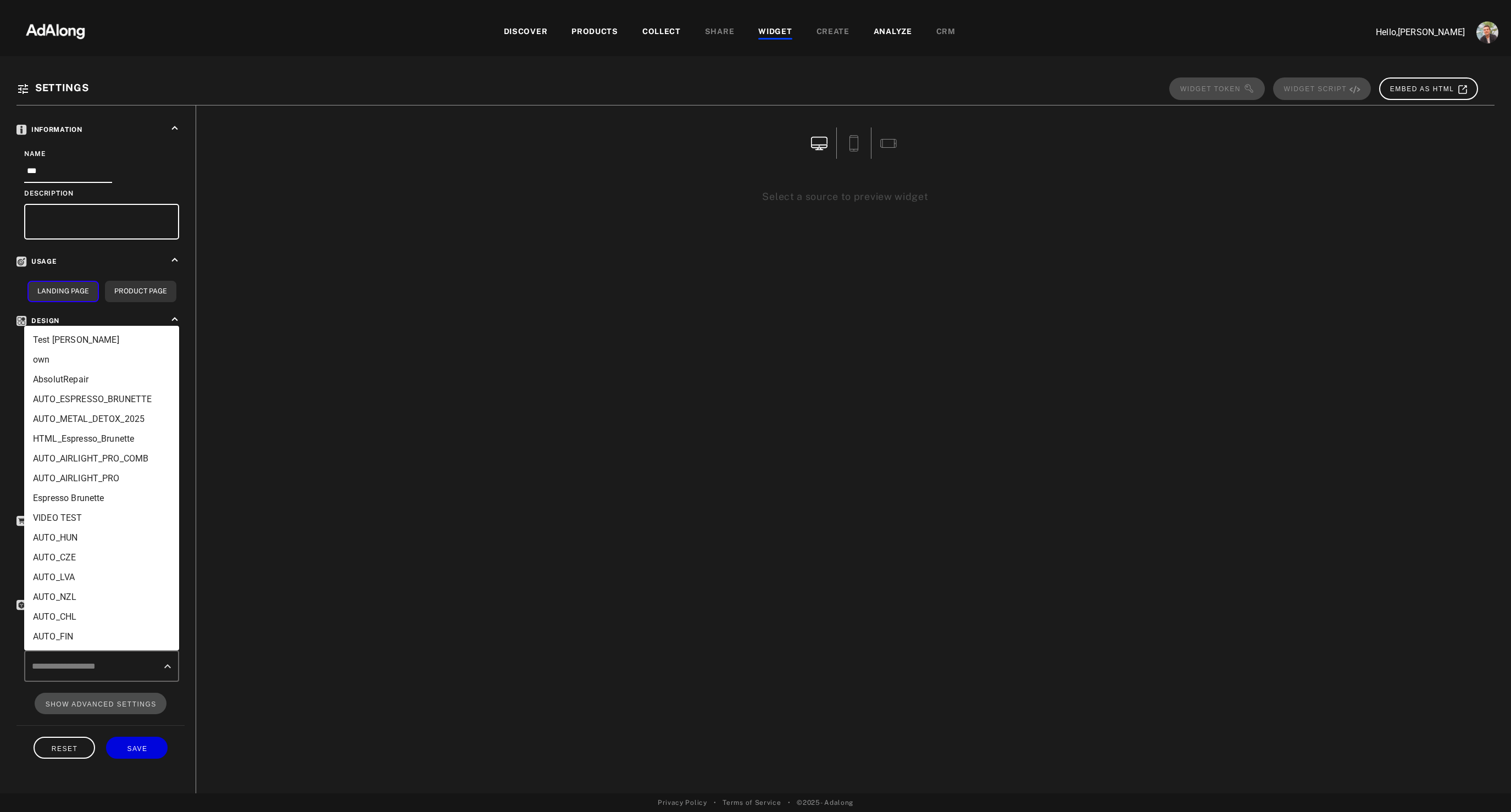
click at [104, 337] on li "Test [PERSON_NAME]" at bounding box center [101, 340] width 155 height 20
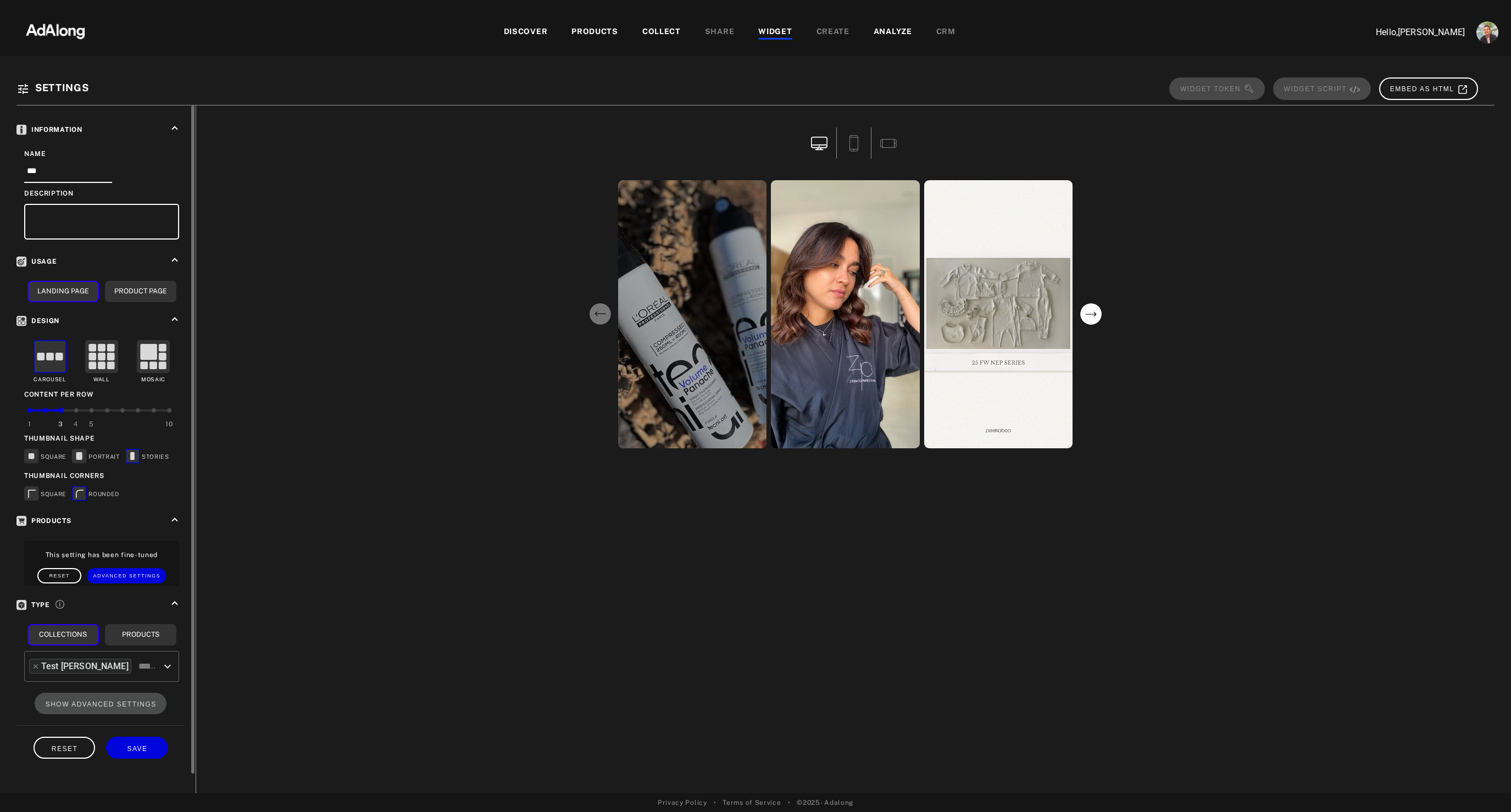
click at [76, 409] on div at bounding box center [76, 410] width 5 height 5
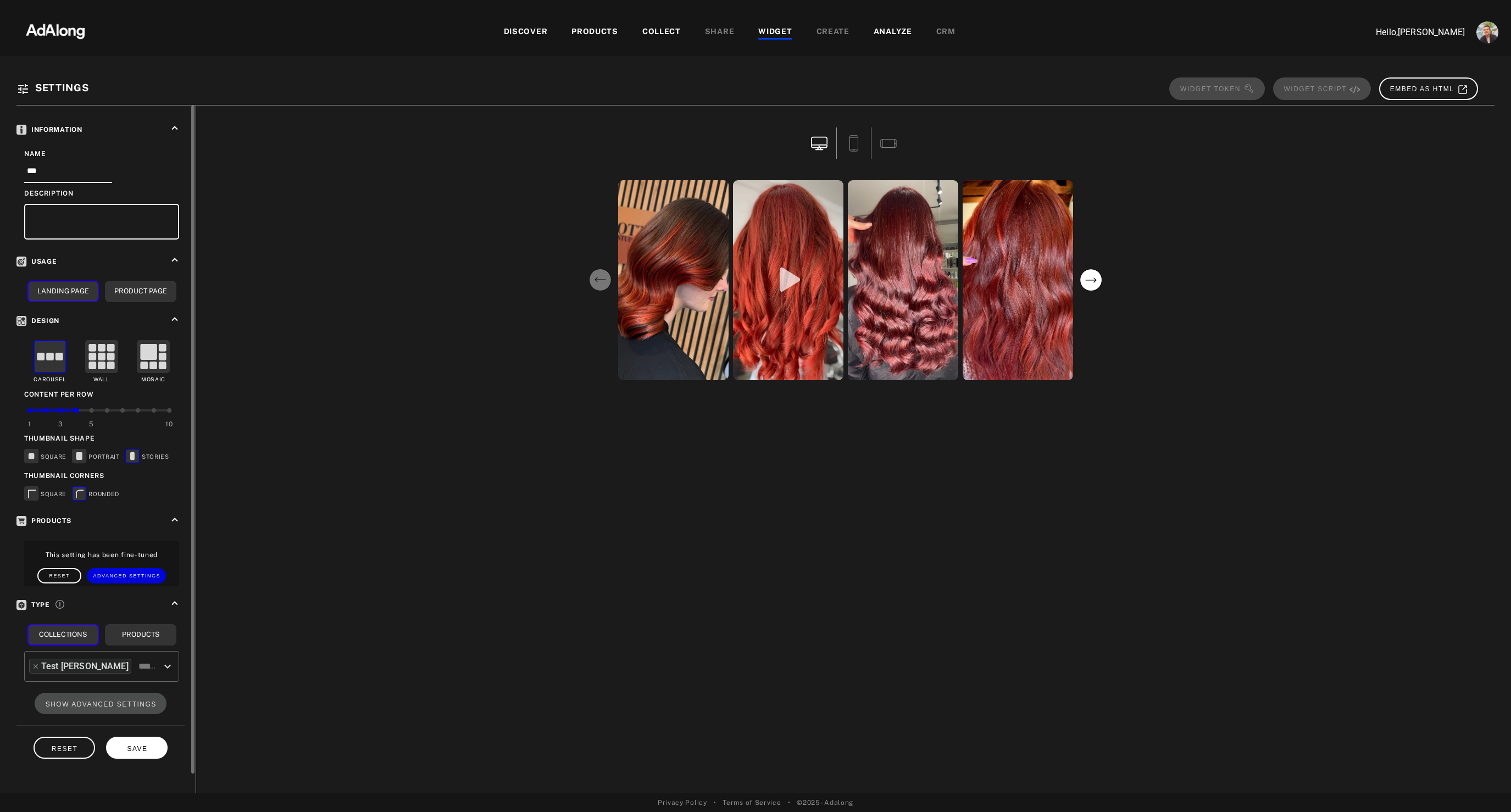
click at [136, 741] on button "SAVE" at bounding box center [136, 747] width 61 height 21
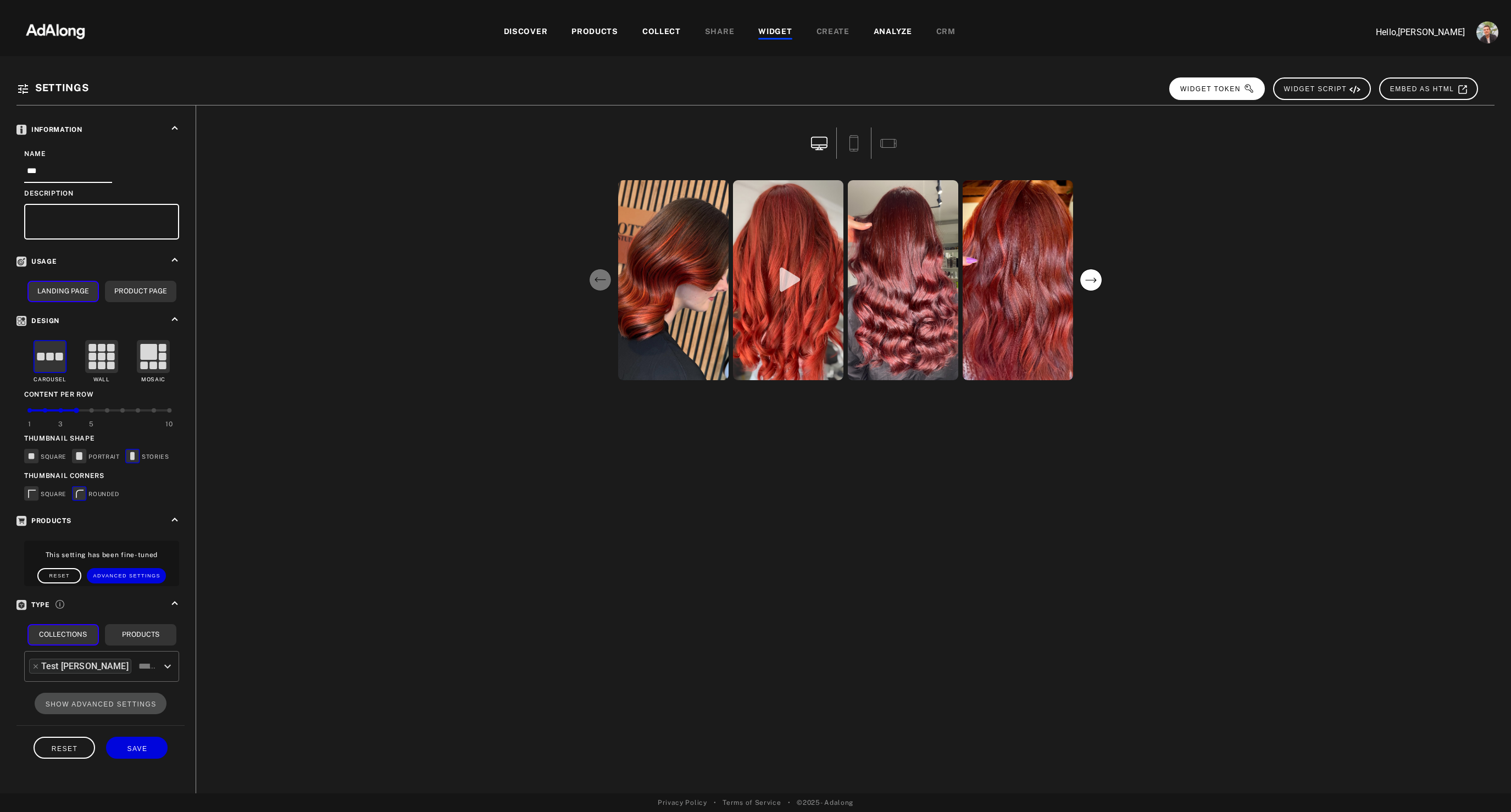
click at [1207, 86] on span "WIDGET TOKEN" at bounding box center [1217, 89] width 74 height 8
